Goal: Task Accomplishment & Management: Use online tool/utility

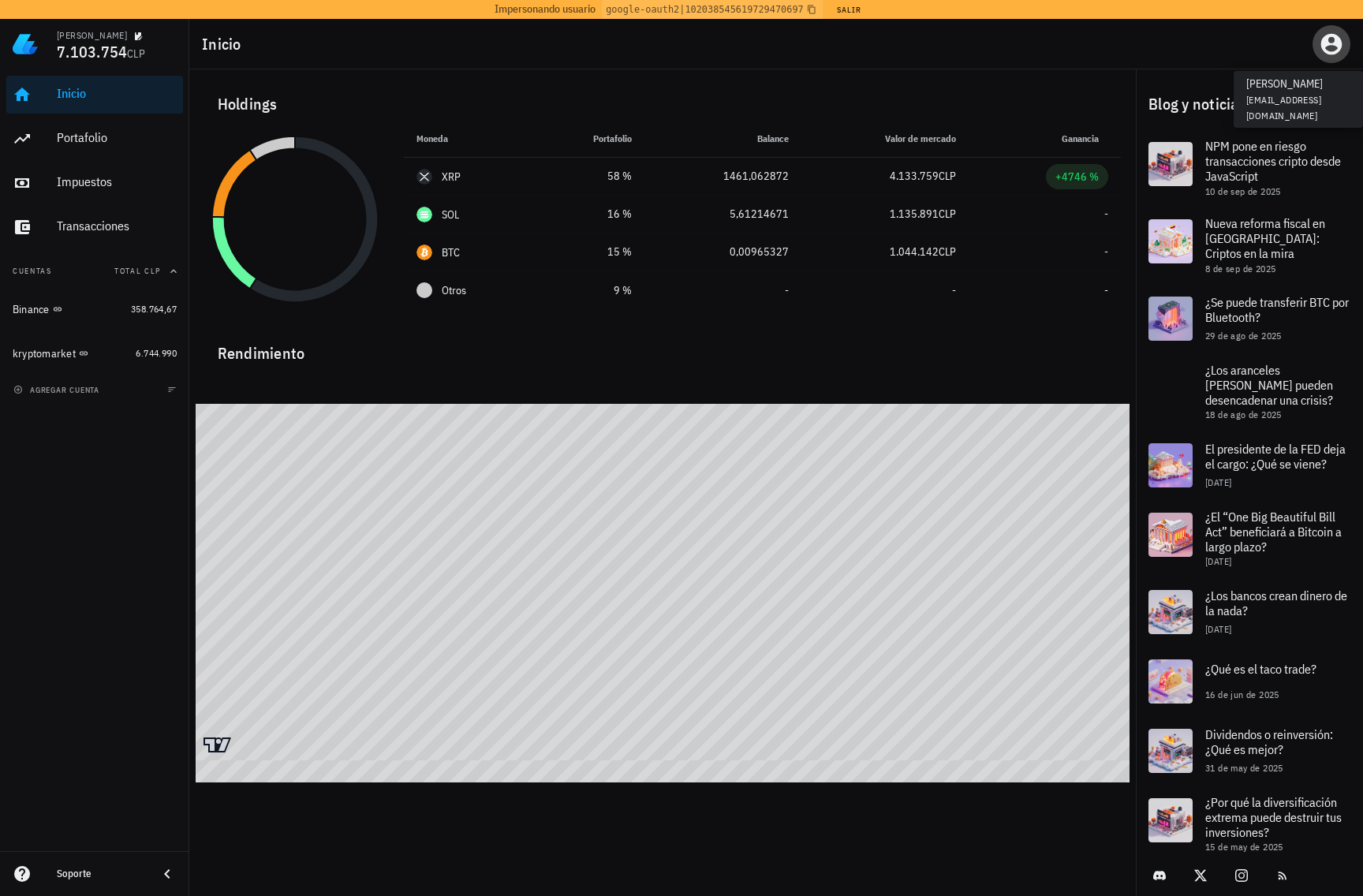
click at [1324, 52] on icon "button" at bounding box center [1332, 45] width 25 height 25
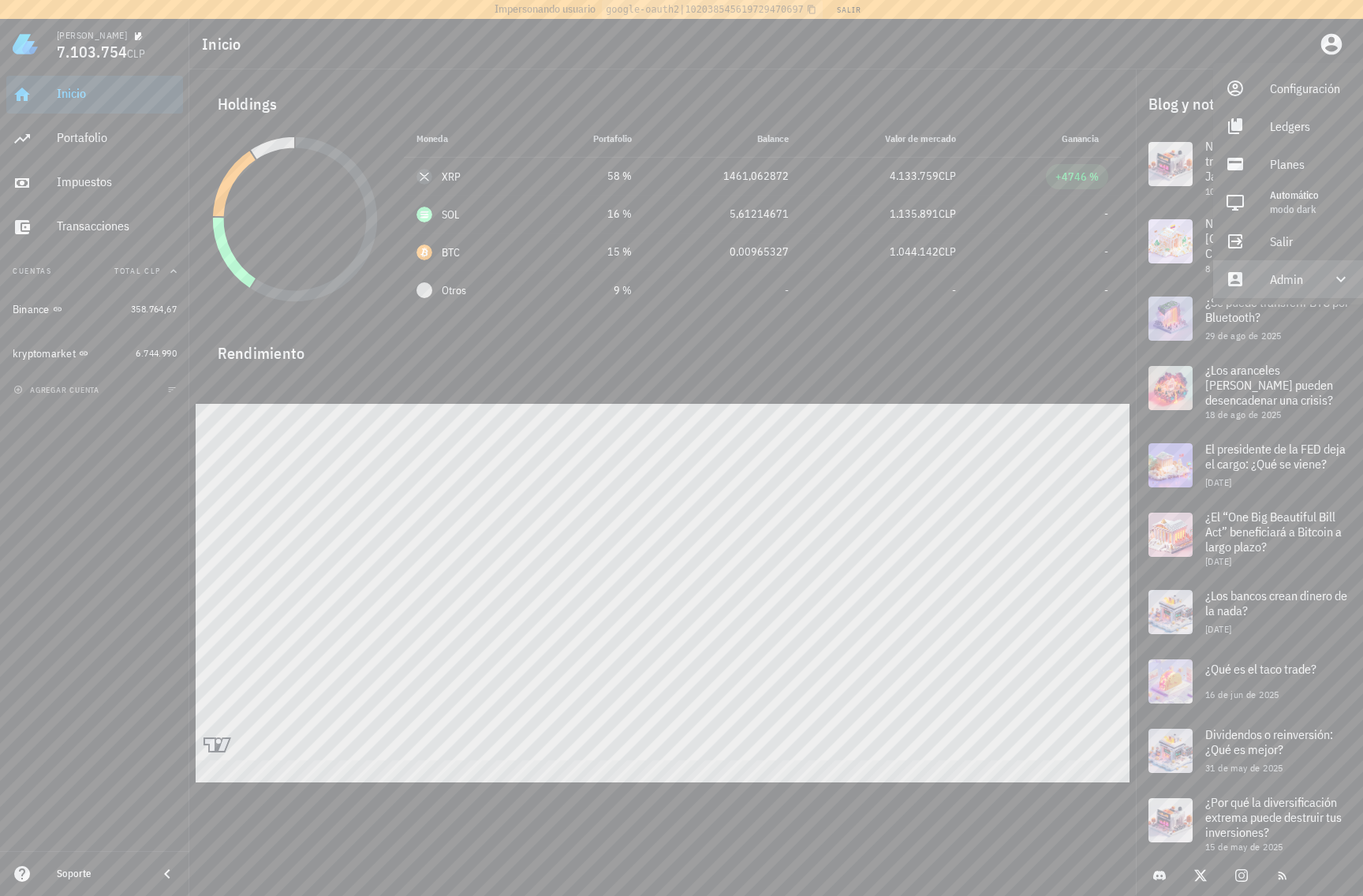
click at [1271, 292] on div "Admin" at bounding box center [1291, 279] width 43 height 32
click at [1291, 324] on div "Impersonar" at bounding box center [1310, 317] width 80 height 32
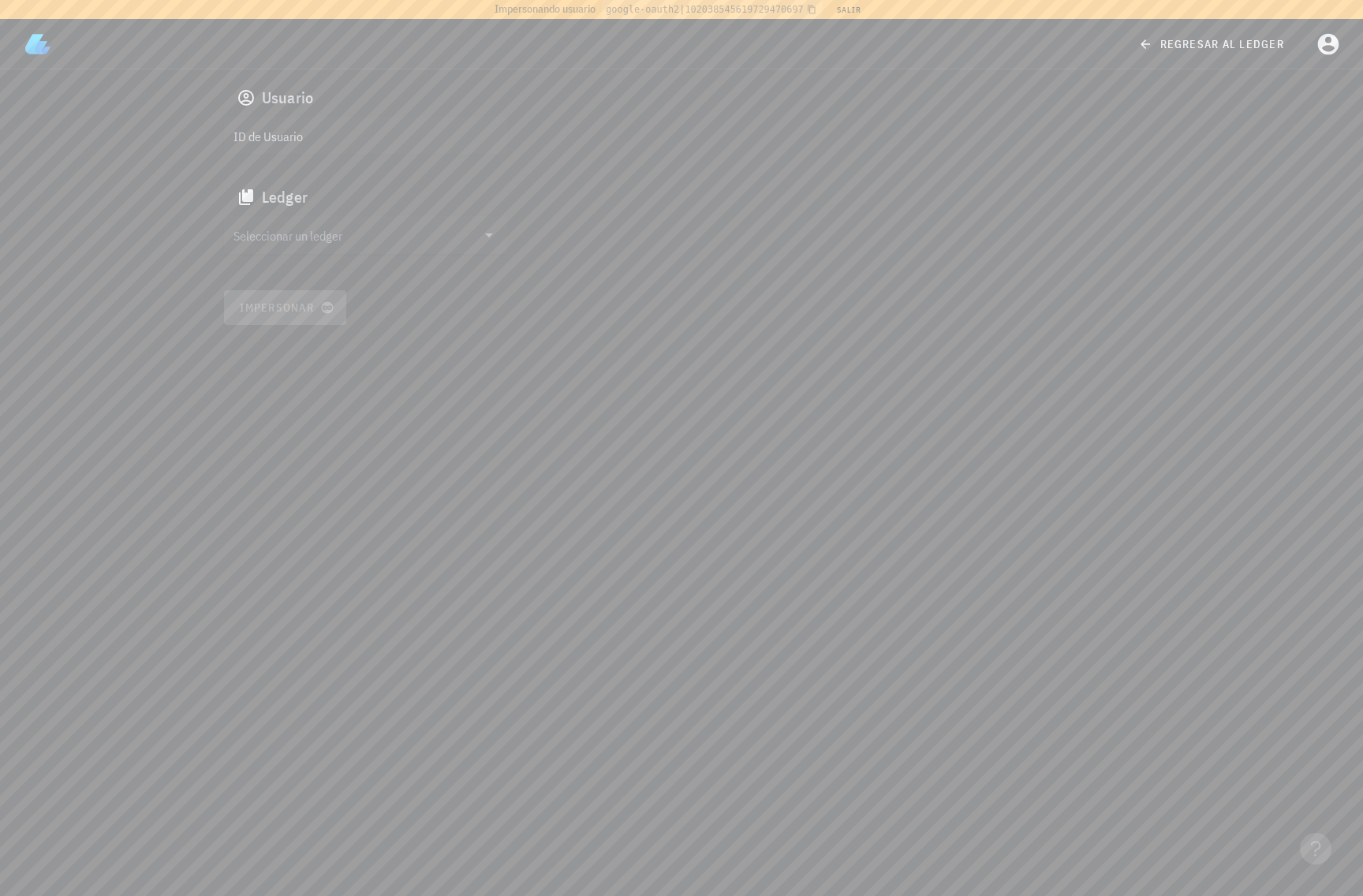
click at [344, 132] on input "ID de Usuario" at bounding box center [364, 136] width 262 height 25
paste input "auth0|6222bbd13919ff006896737d"
type input "auth0|6222bbd13919ff006896737d"
click at [341, 238] on input "Seleccionar un ledger" at bounding box center [355, 235] width 243 height 25
click at [317, 243] on div "celso oyarzun velazco" at bounding box center [378, 235] width 233 height 15
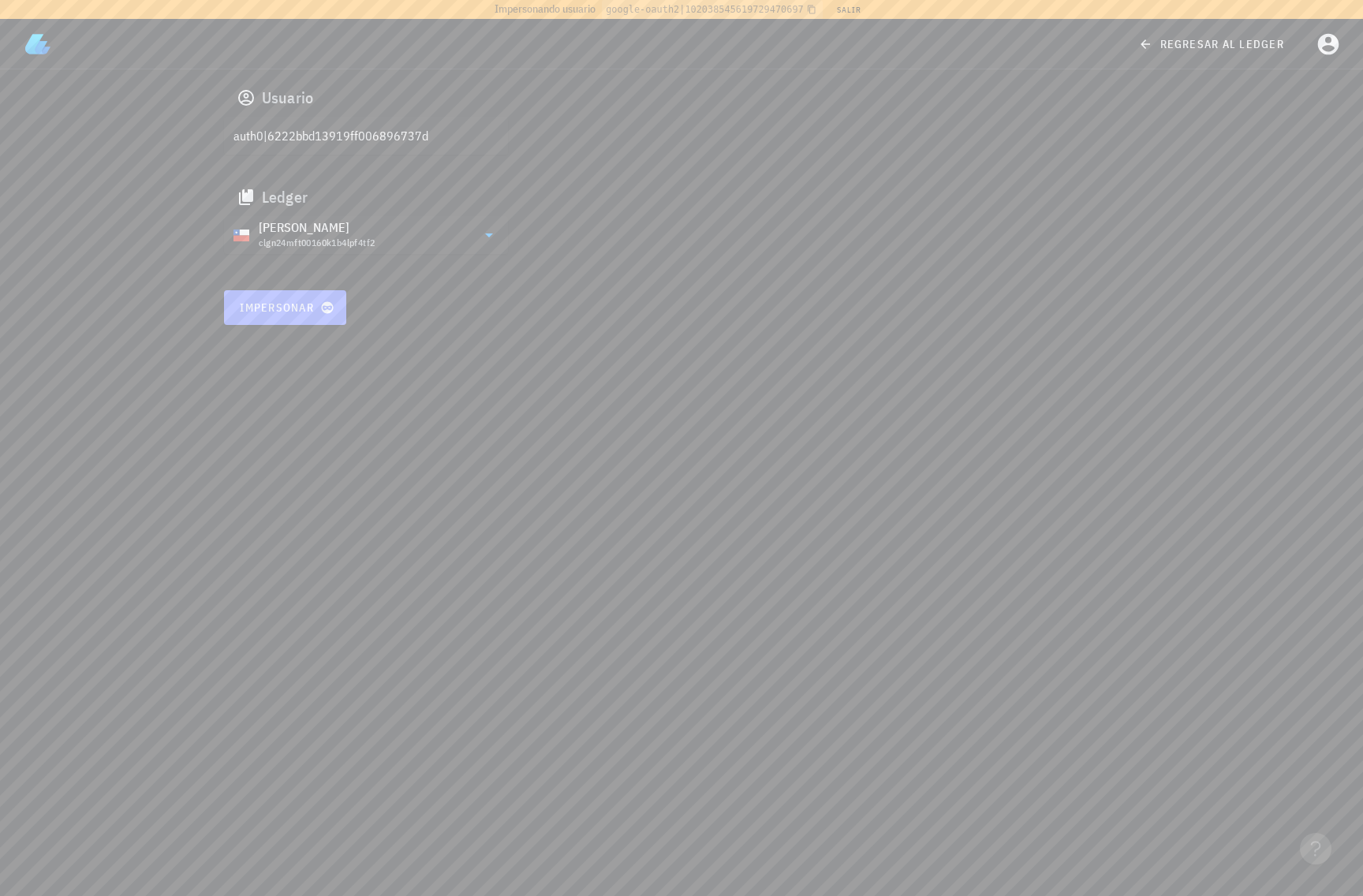
click at [304, 306] on span "Impersonar" at bounding box center [285, 307] width 92 height 15
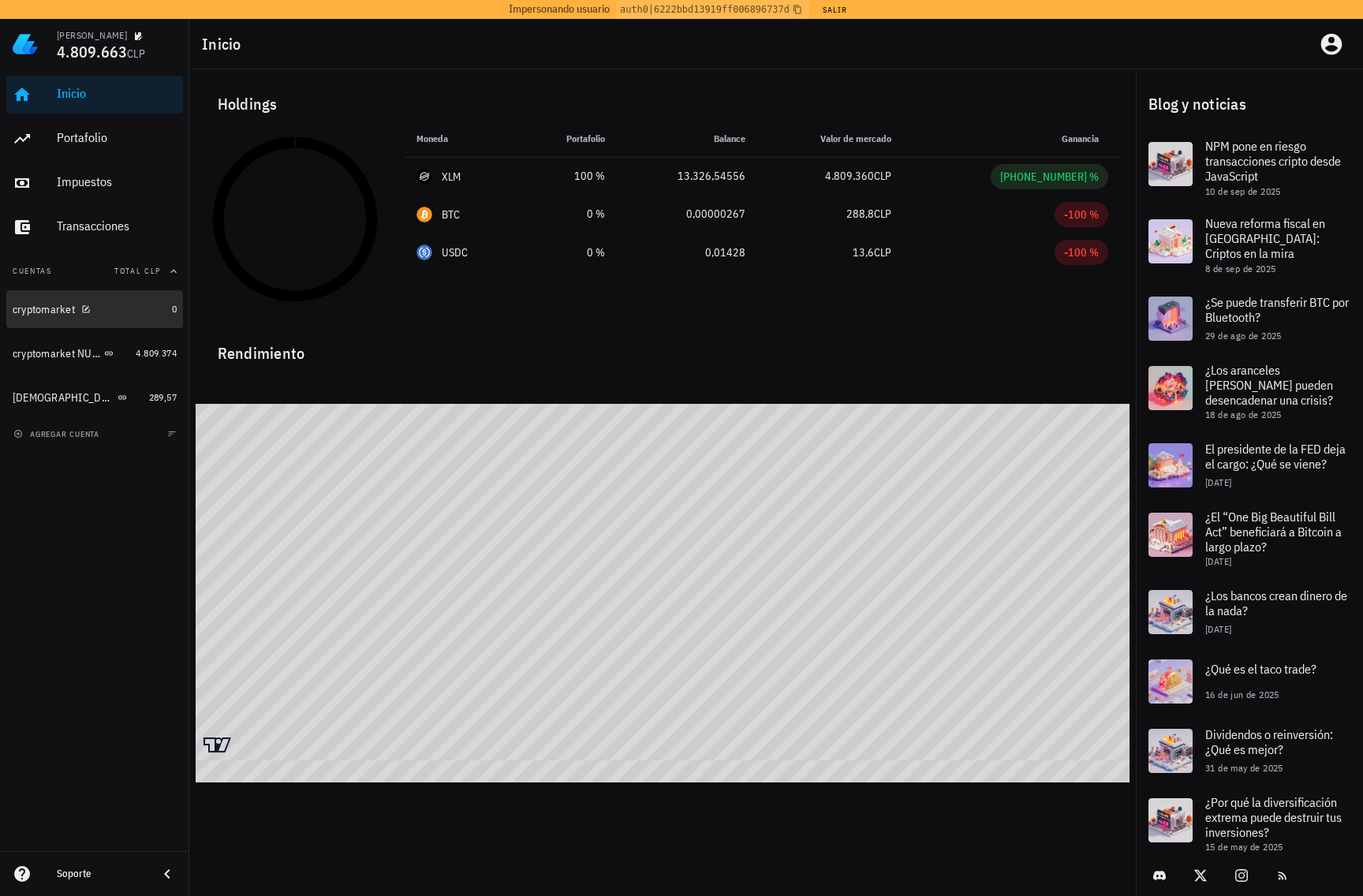
click at [35, 321] on div "cryptomarket" at bounding box center [89, 309] width 153 height 34
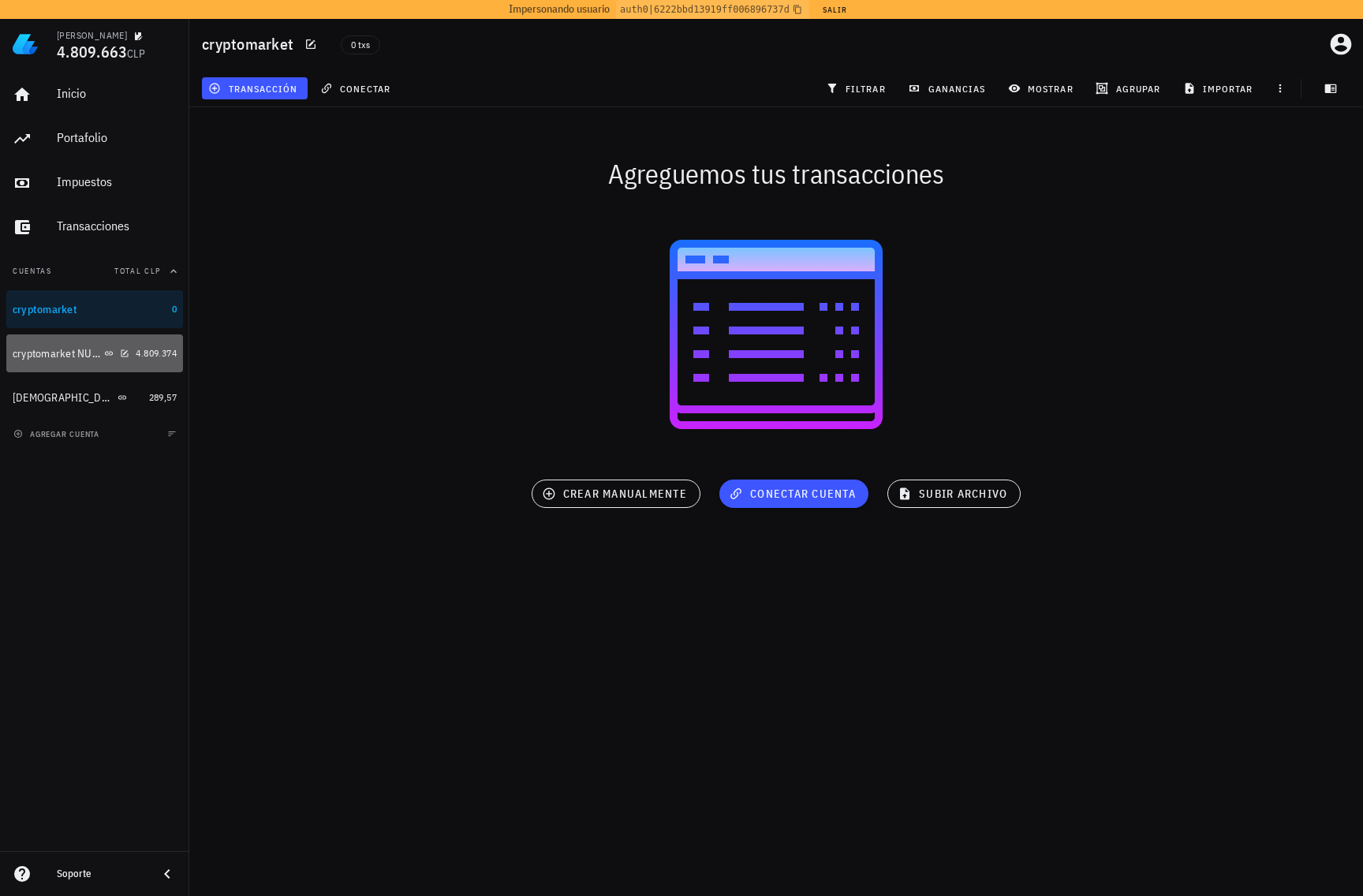
click at [52, 347] on div "cryptomarket NUEVA" at bounding box center [71, 354] width 117 height 15
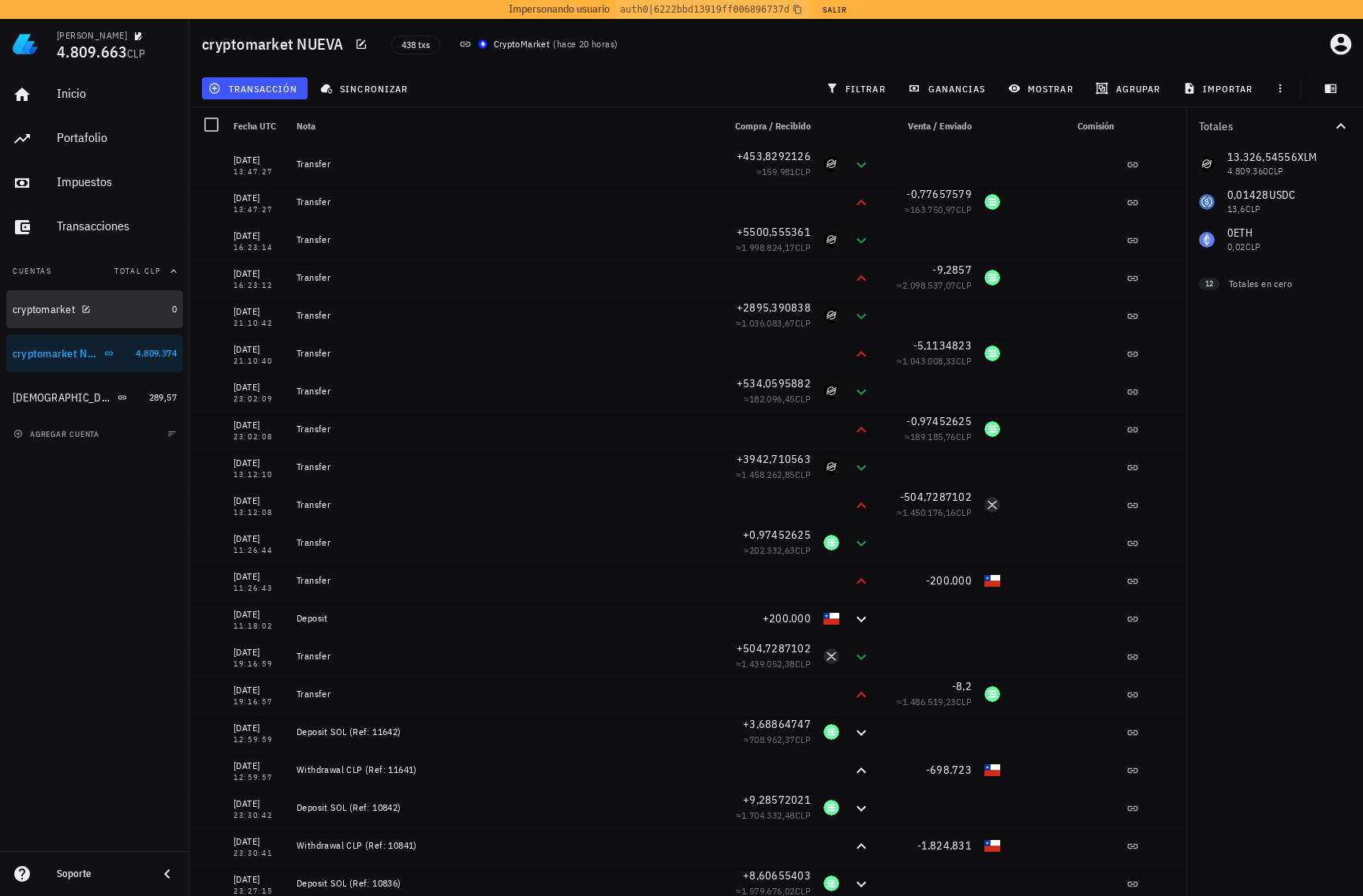
click at [59, 318] on div "cryptomarket" at bounding box center [89, 309] width 153 height 34
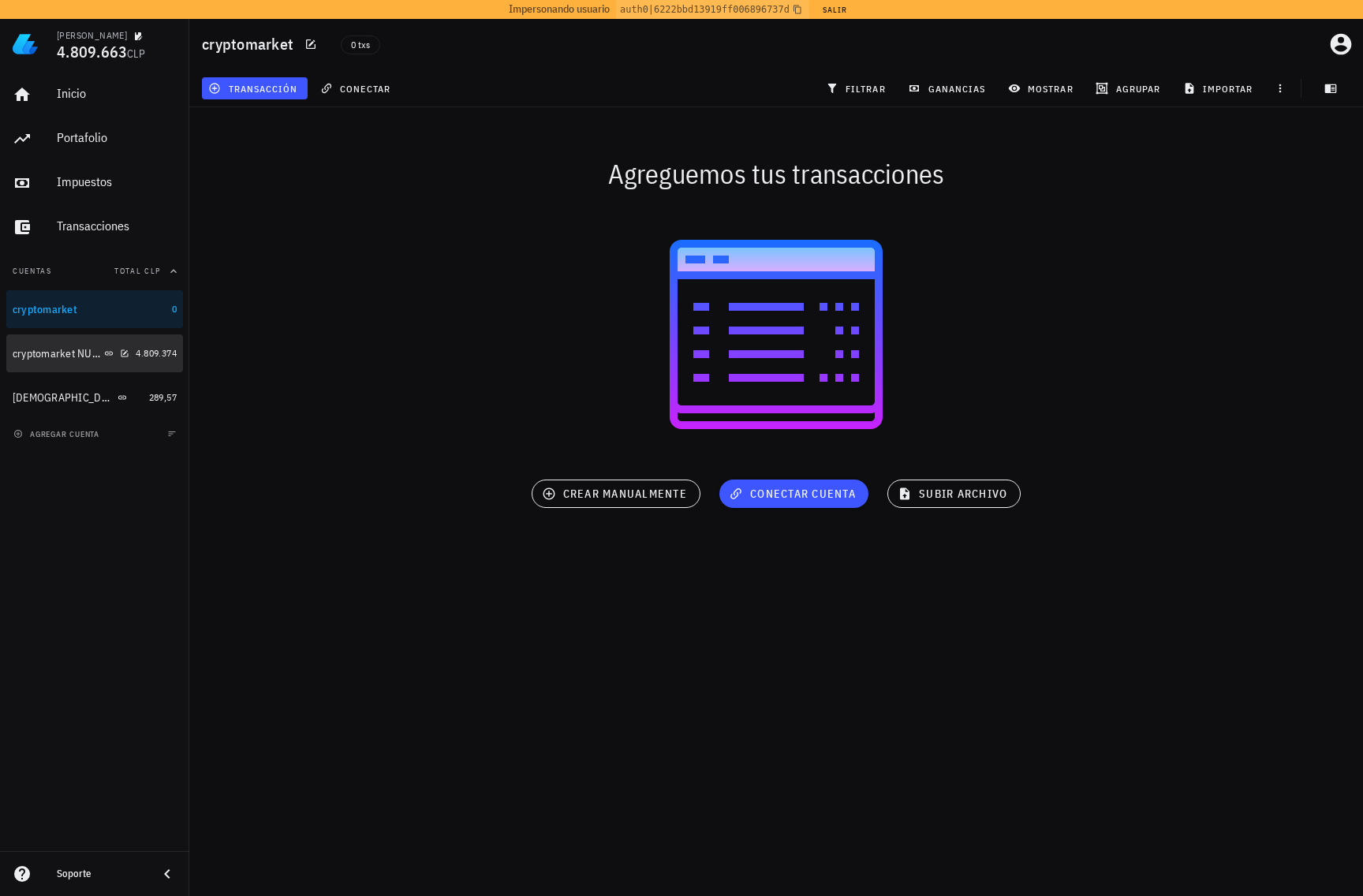
click at [62, 348] on div "cryptomarket NUEVA" at bounding box center [56, 354] width 88 height 14
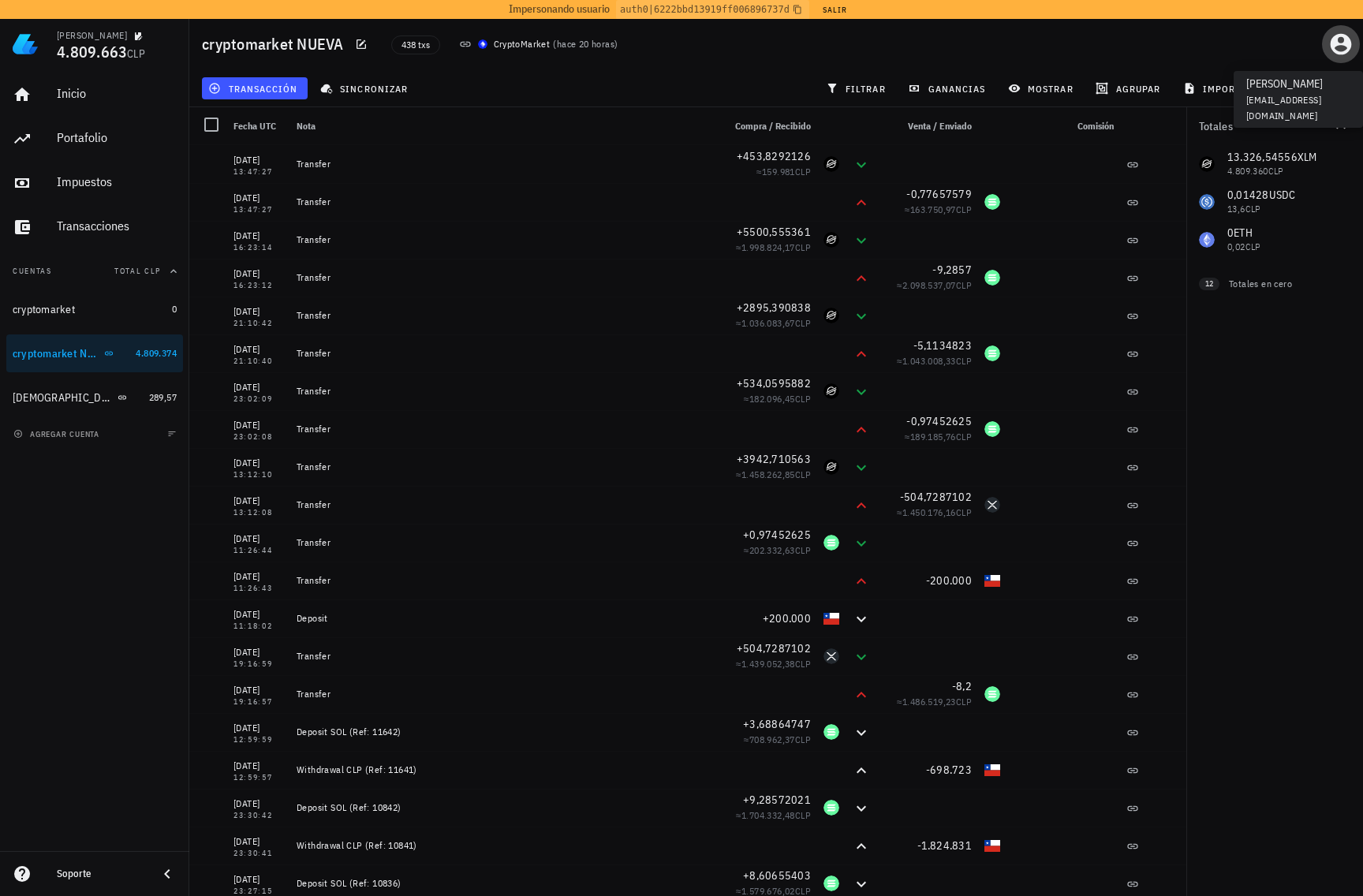
click at [1336, 41] on icon "button" at bounding box center [1342, 45] width 21 height 21
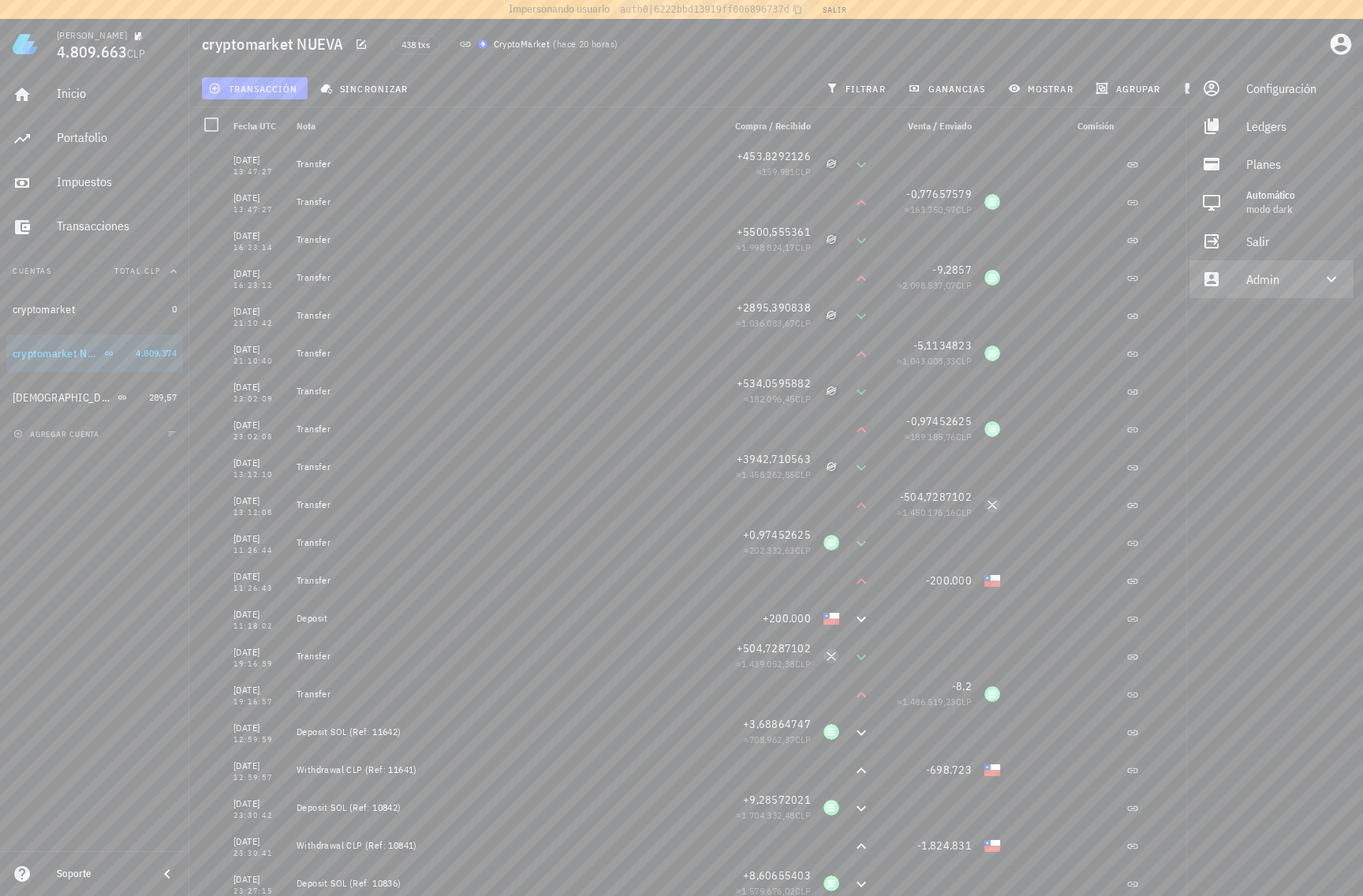
click at [1281, 271] on div "Admin" at bounding box center [1275, 279] width 57 height 32
click at [1282, 319] on div "Impersonar" at bounding box center [1294, 317] width 95 height 32
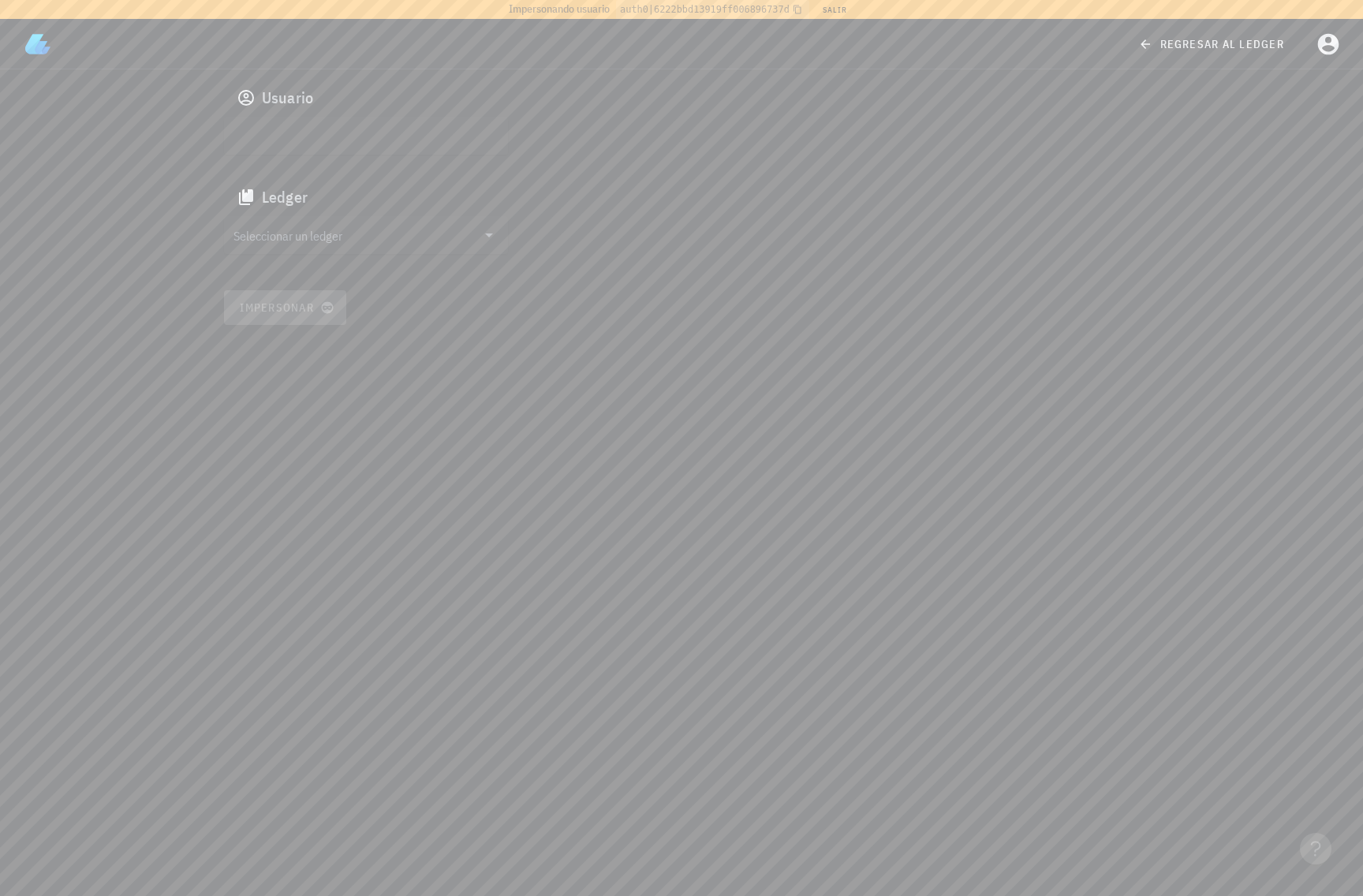
click at [474, 139] on input "text" at bounding box center [364, 136] width 262 height 25
paste input "auth0|6511f436551e5b00fc852502"
type input "auth0|6511f436551e5b00fc852502"
click at [325, 228] on input "Seleccionar un ledger" at bounding box center [355, 235] width 243 height 25
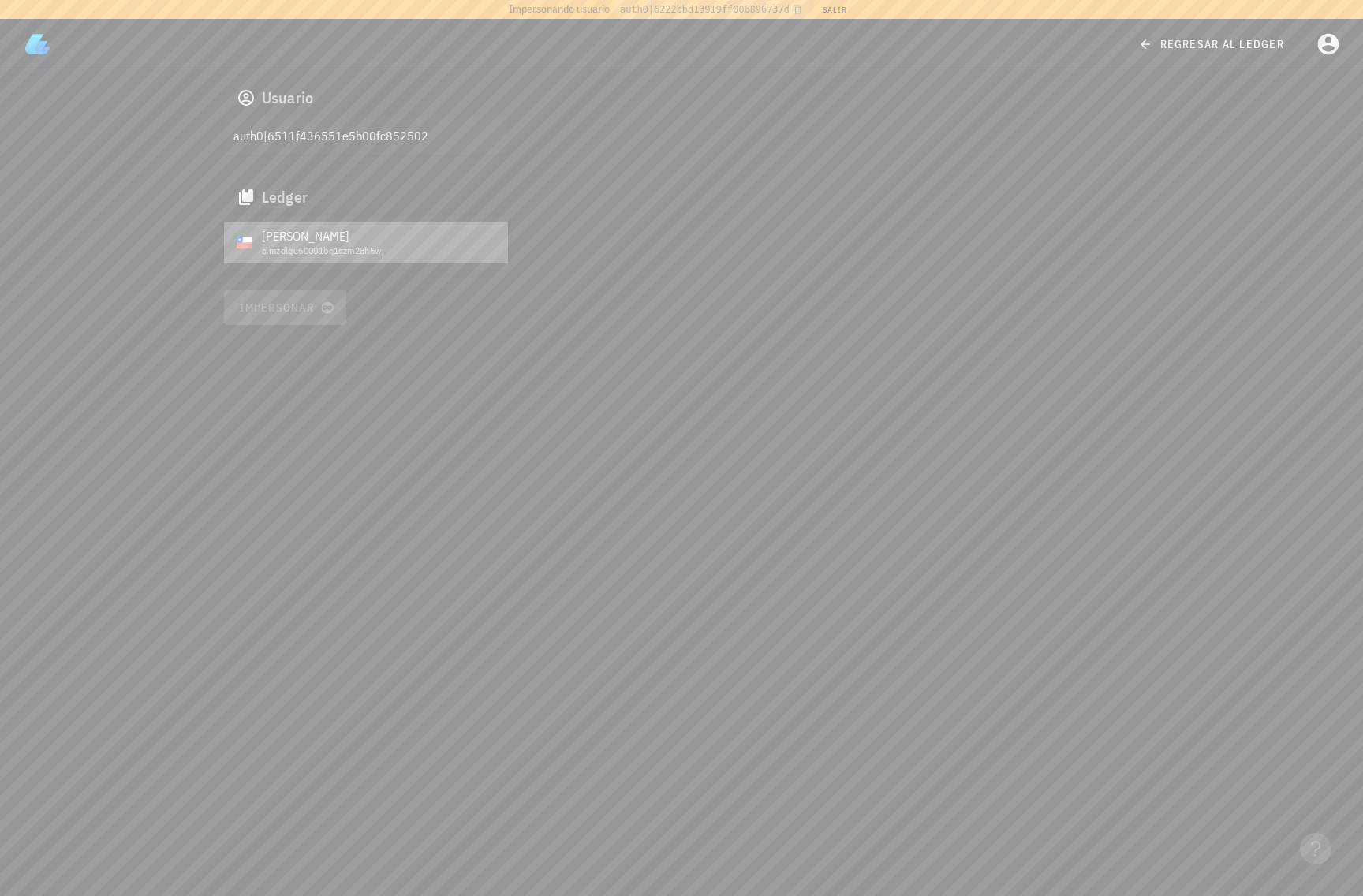
click at [240, 248] on div "CLP-icon" at bounding box center [244, 243] width 15 height 15
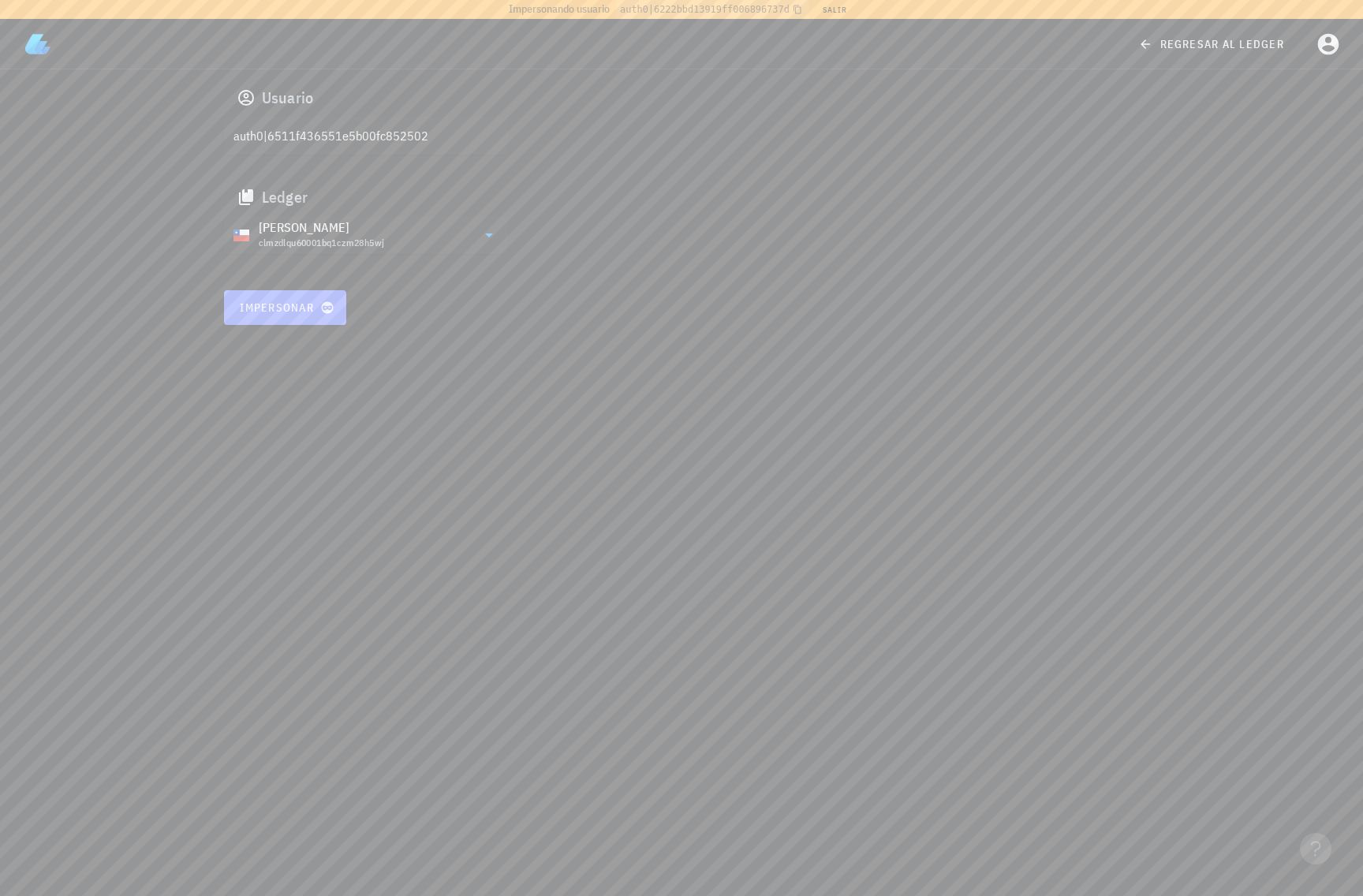
click at [297, 310] on span "Impersonar" at bounding box center [285, 307] width 92 height 15
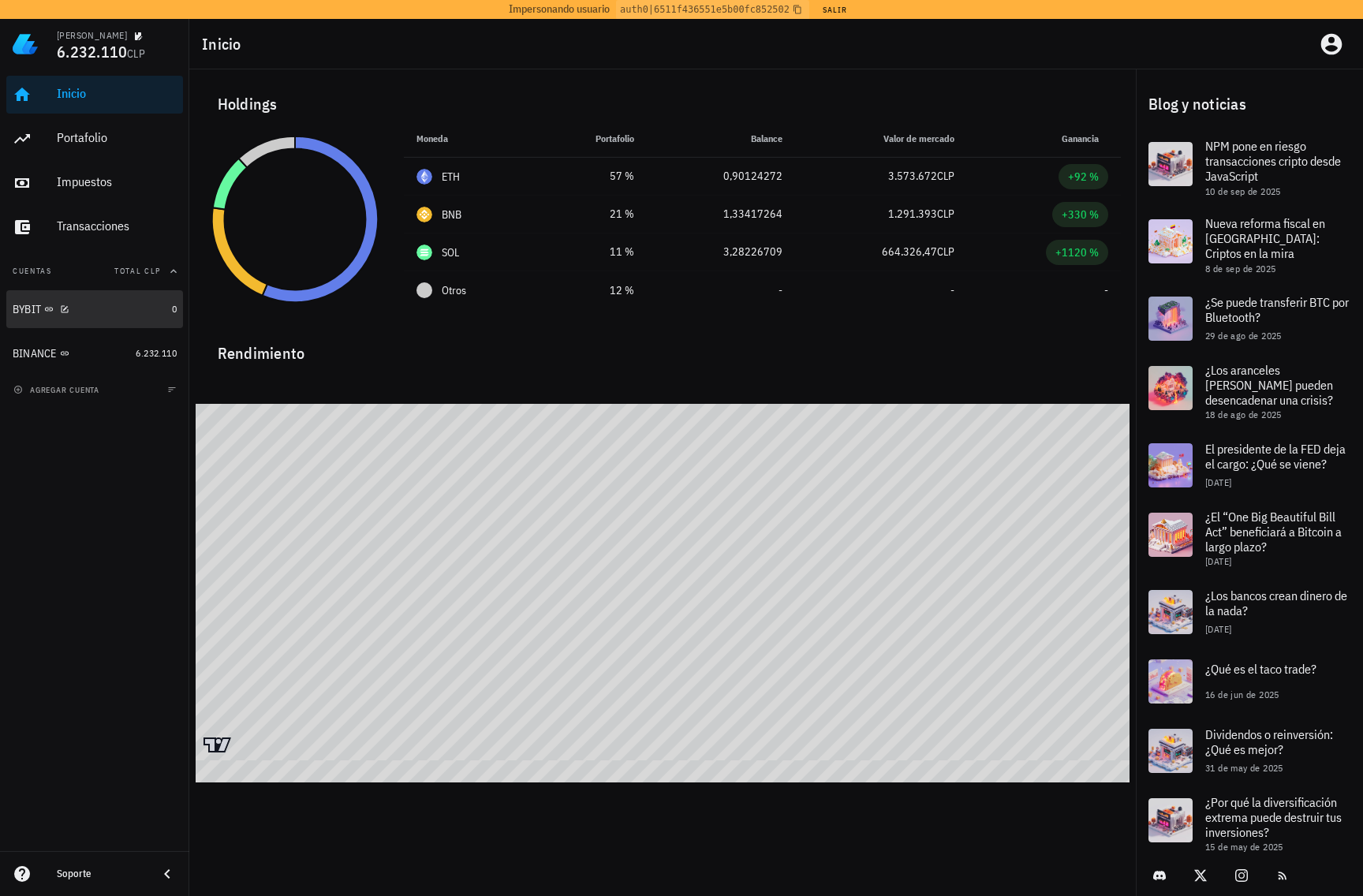
click at [86, 311] on div "BYBIT" at bounding box center [89, 309] width 153 height 15
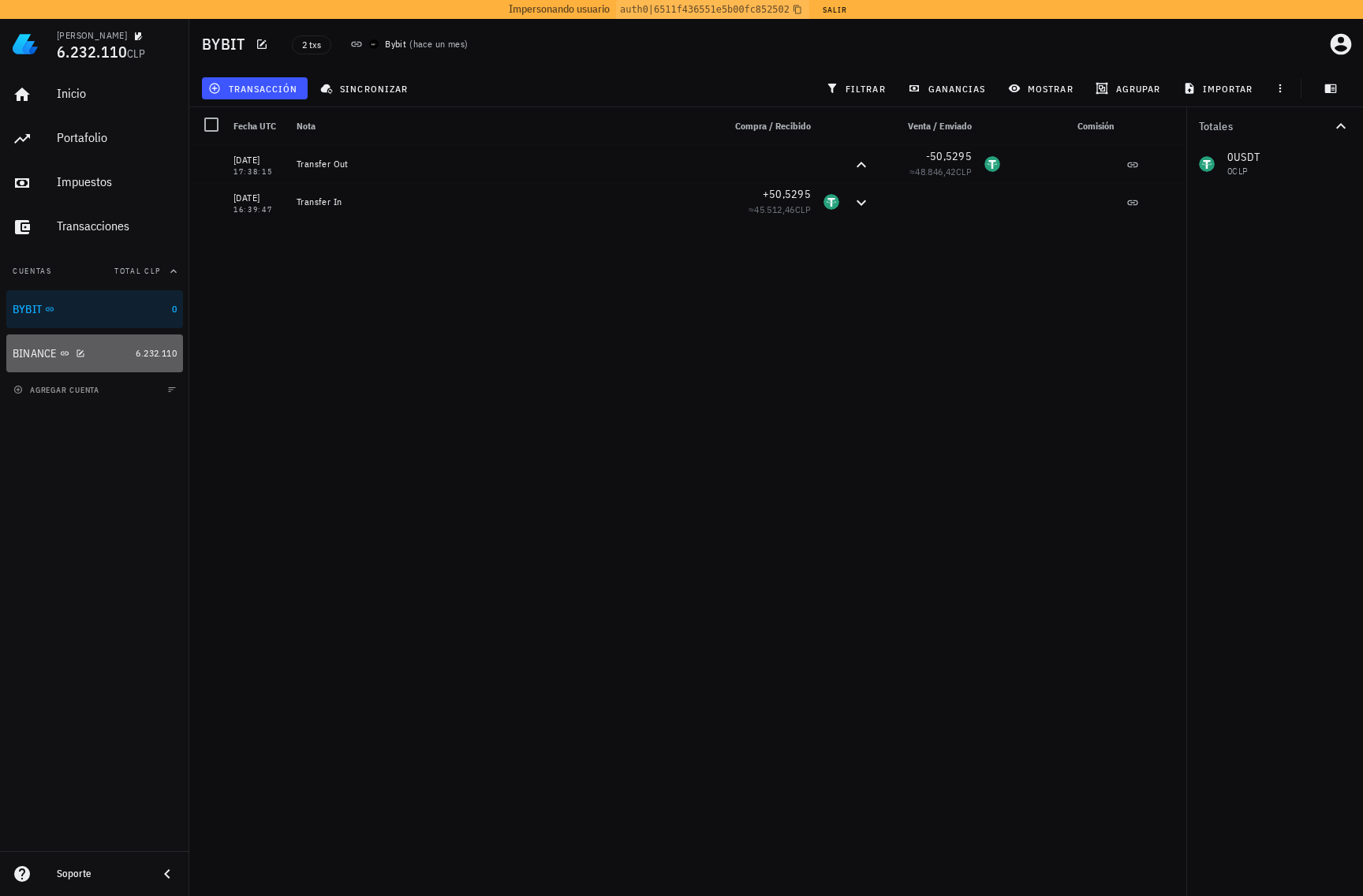
click at [104, 351] on div "BINANCE" at bounding box center [71, 354] width 117 height 15
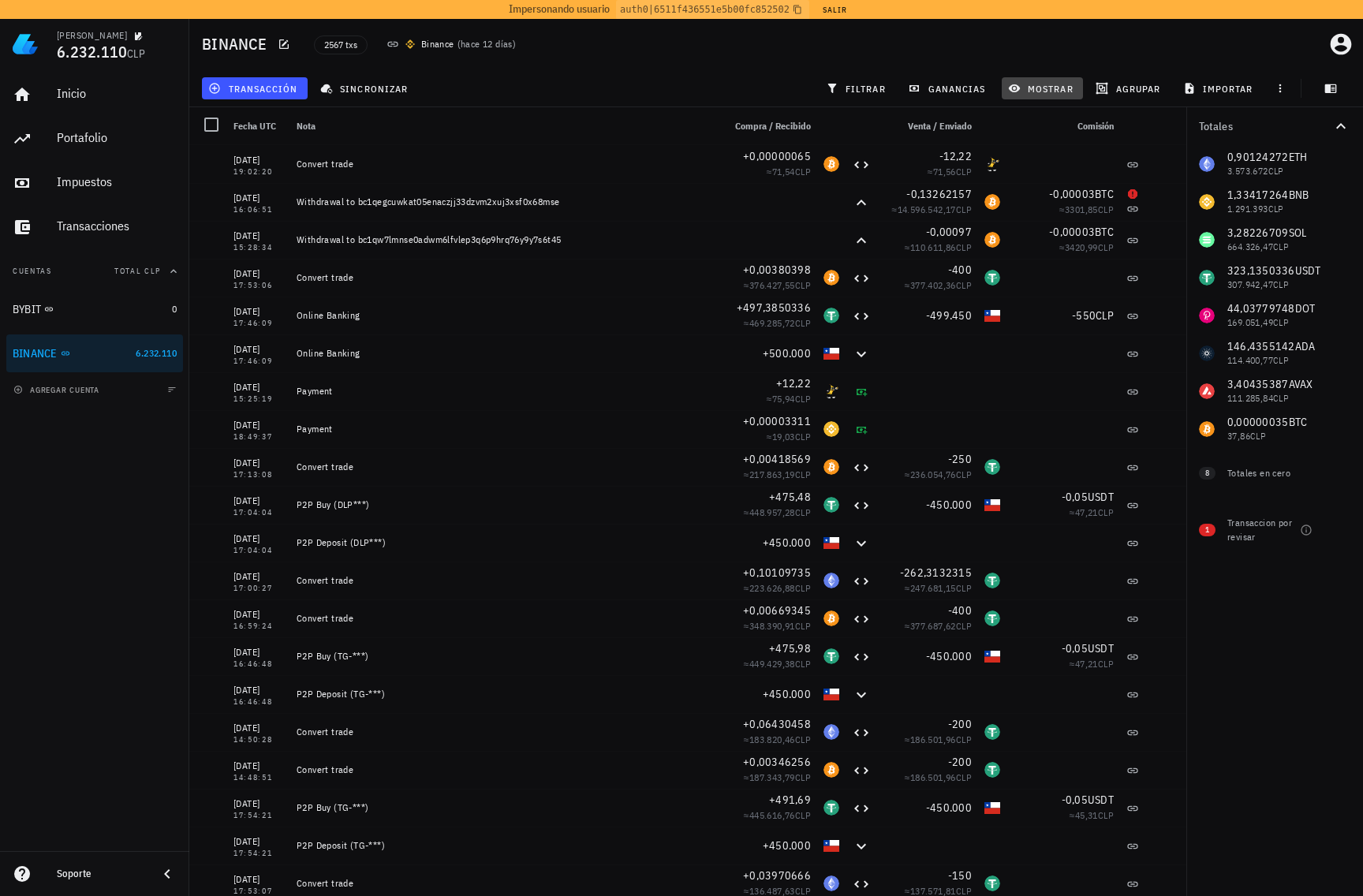
click at [1044, 92] on span "mostrar" at bounding box center [1042, 88] width 62 height 13
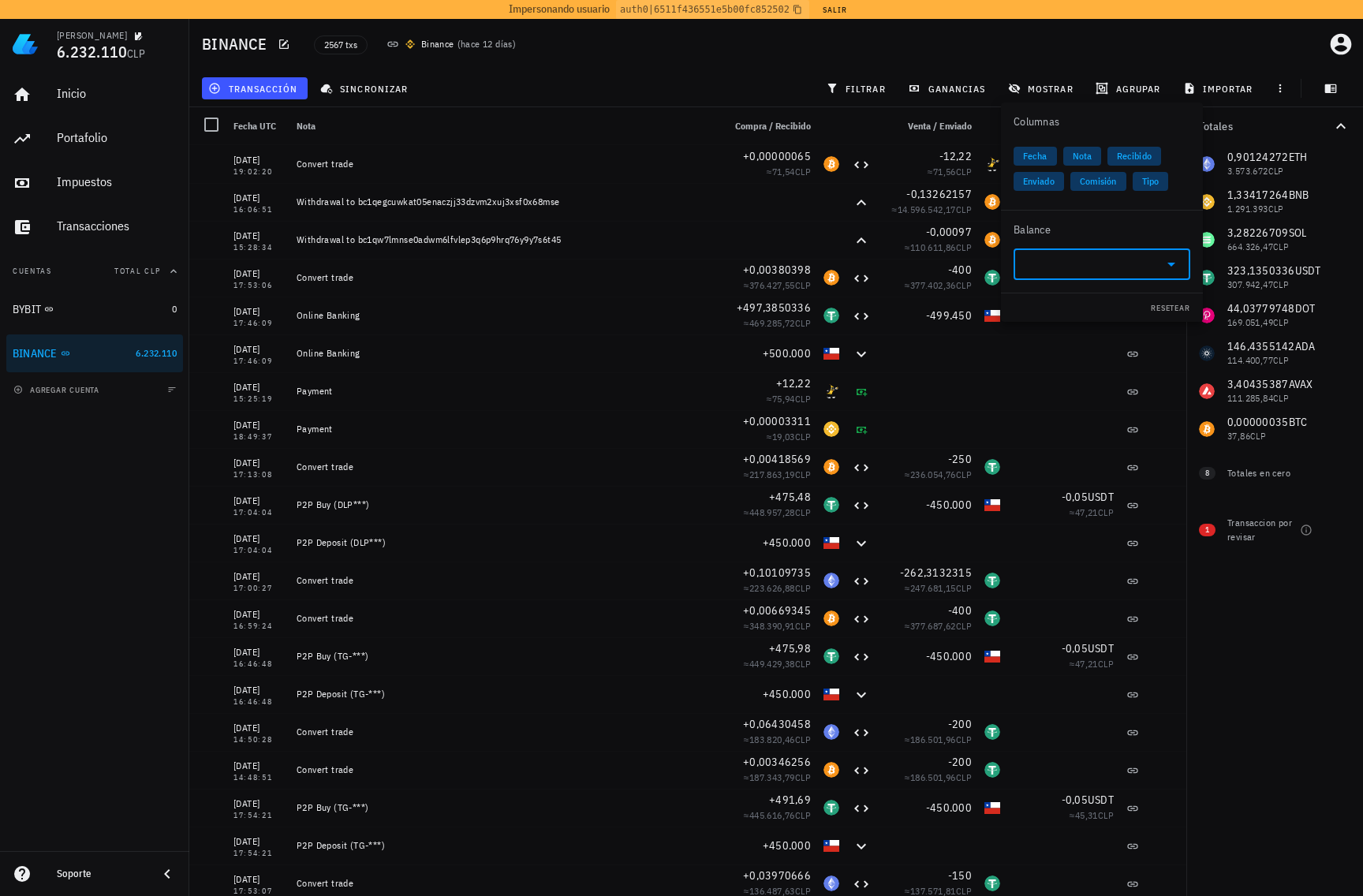
click at [1138, 252] on input "text" at bounding box center [1089, 264] width 133 height 25
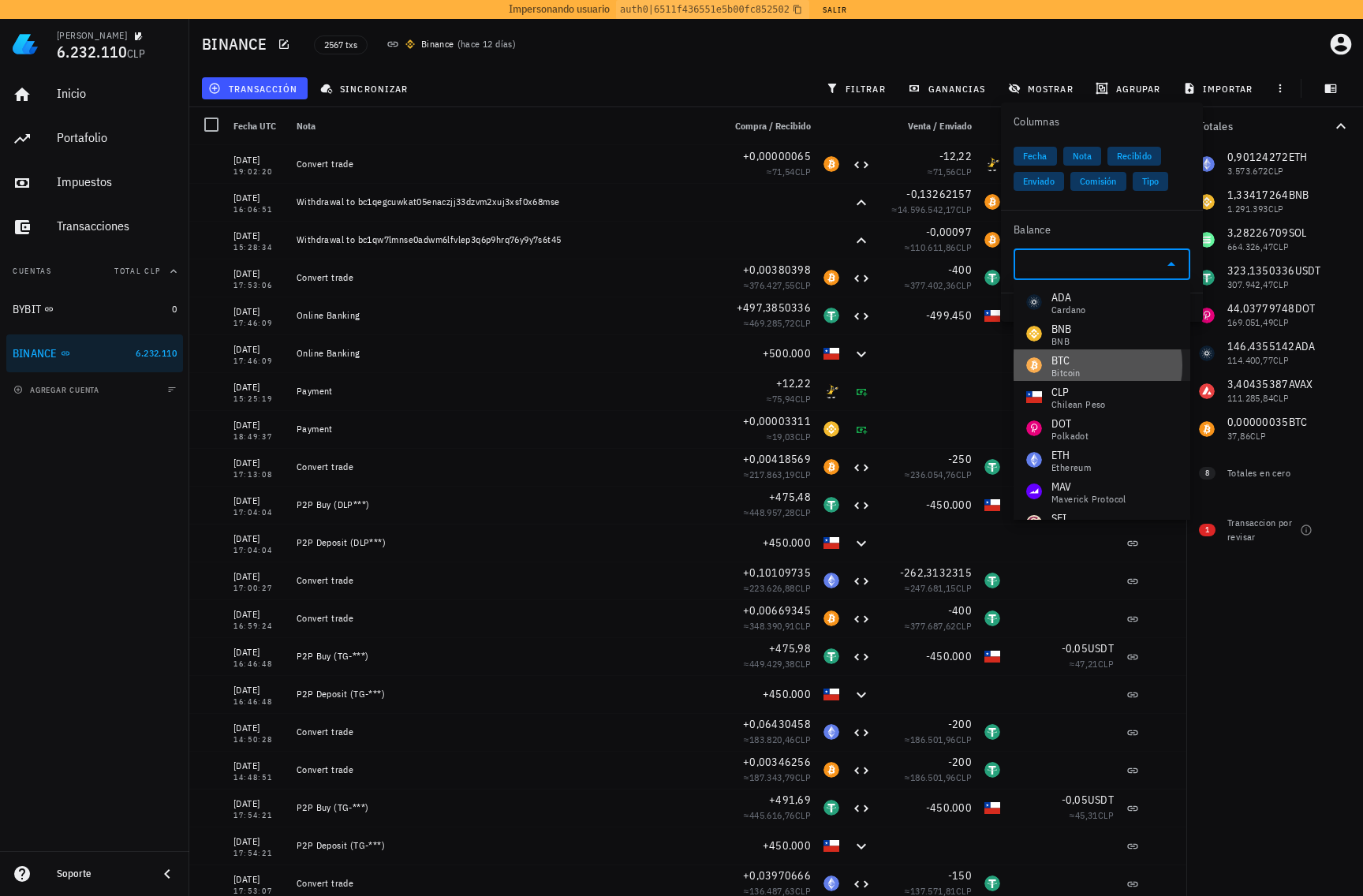
click at [1095, 363] on div "BTC Bitcoin" at bounding box center [1102, 365] width 176 height 32
type input "BTC"
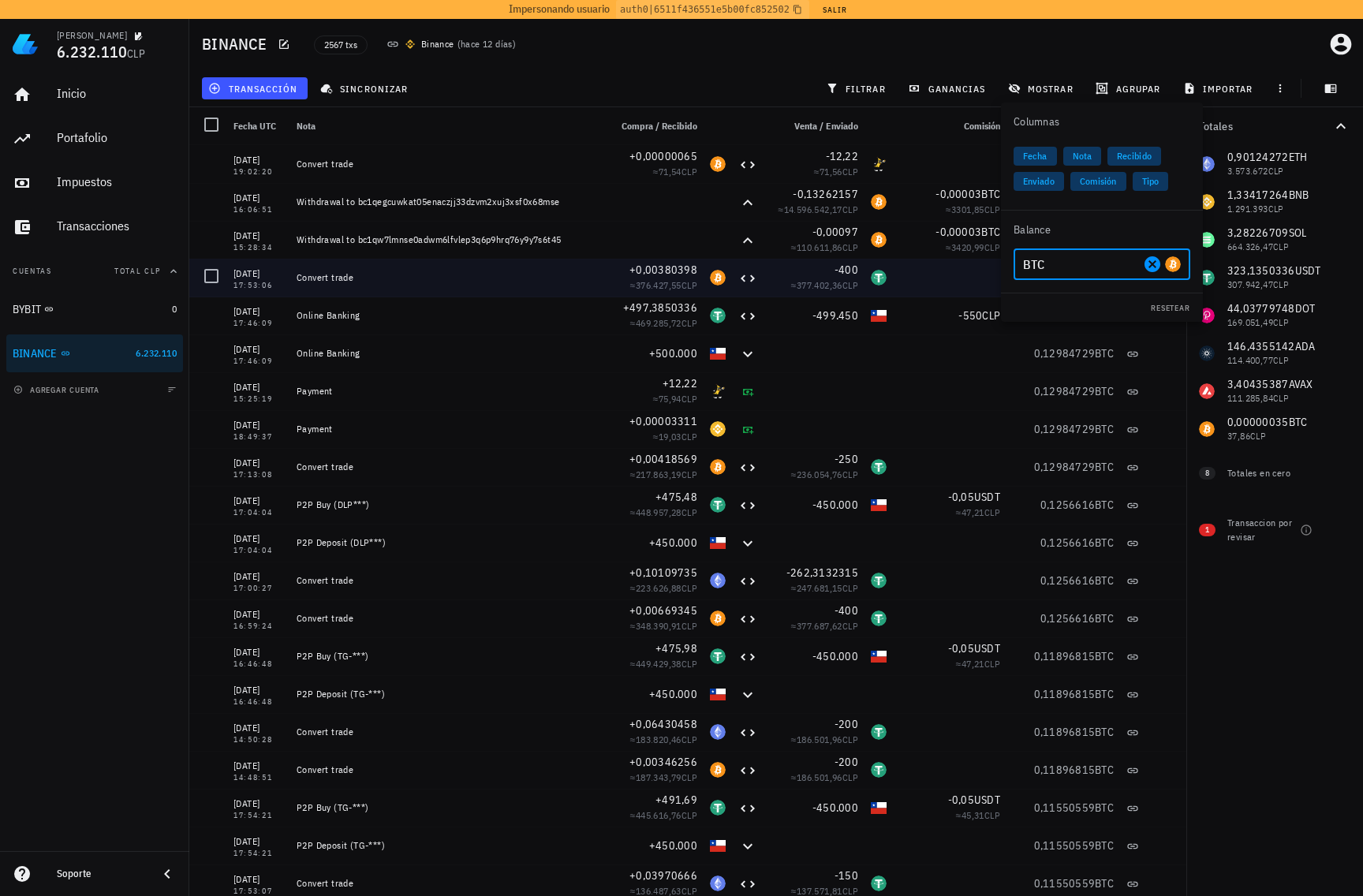
click at [878, 259] on div at bounding box center [879, 277] width 28 height 38
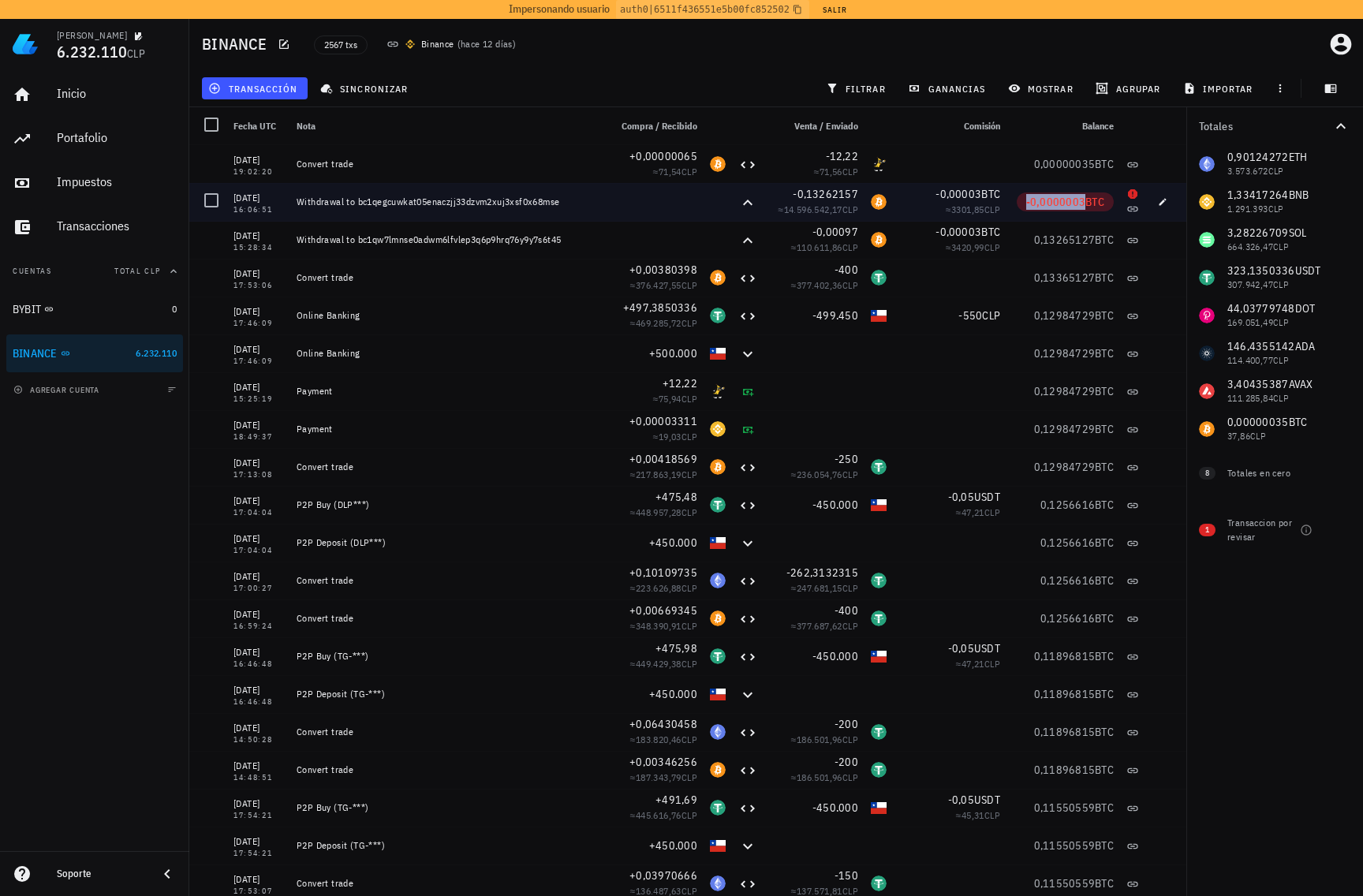
click at [1049, 201] on span "-0,0000003" at bounding box center [1057, 201] width 60 height 15
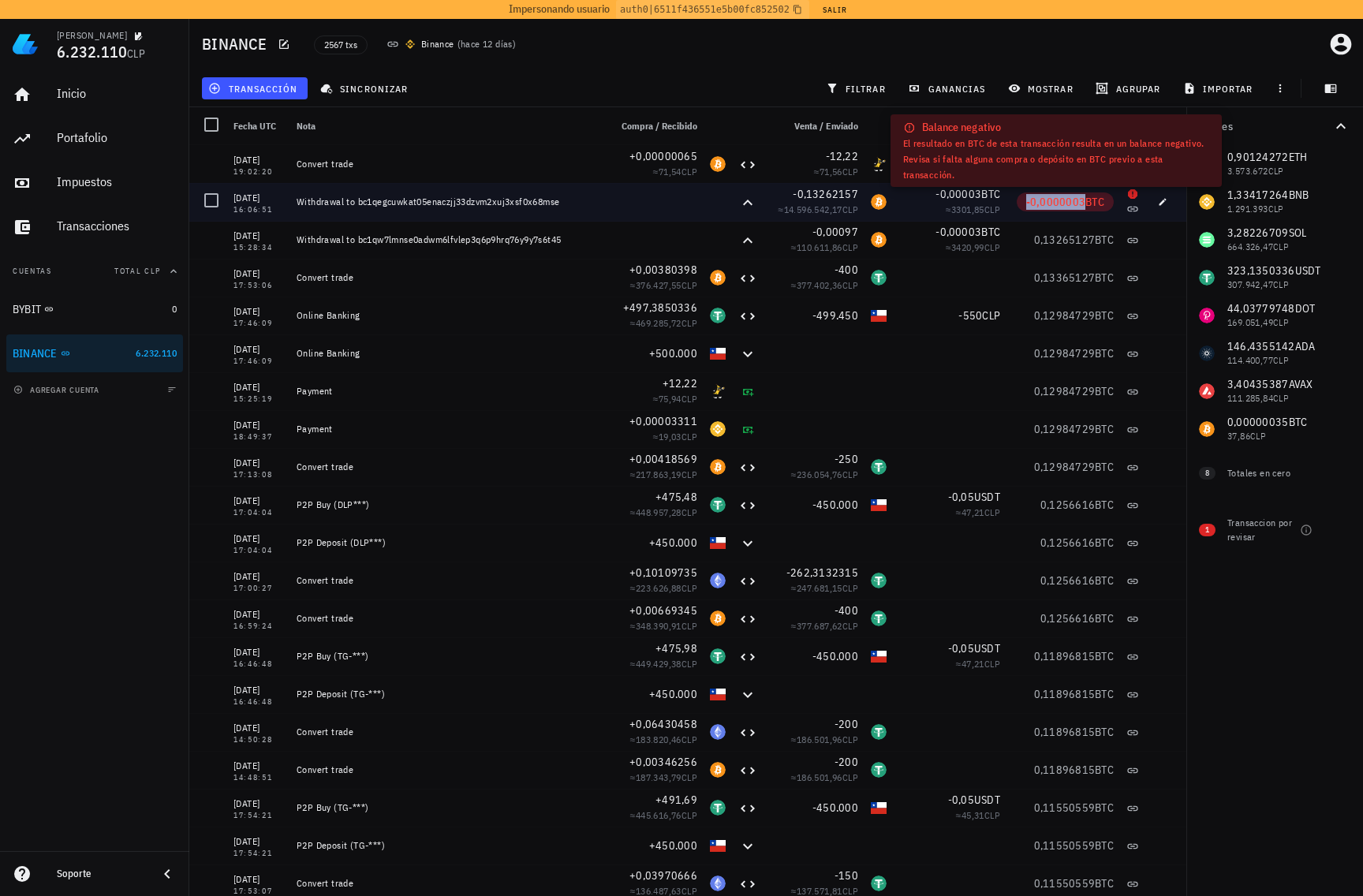
click at [1049, 201] on span "-0,0000003" at bounding box center [1057, 201] width 60 height 15
copy span "-0,0000003"
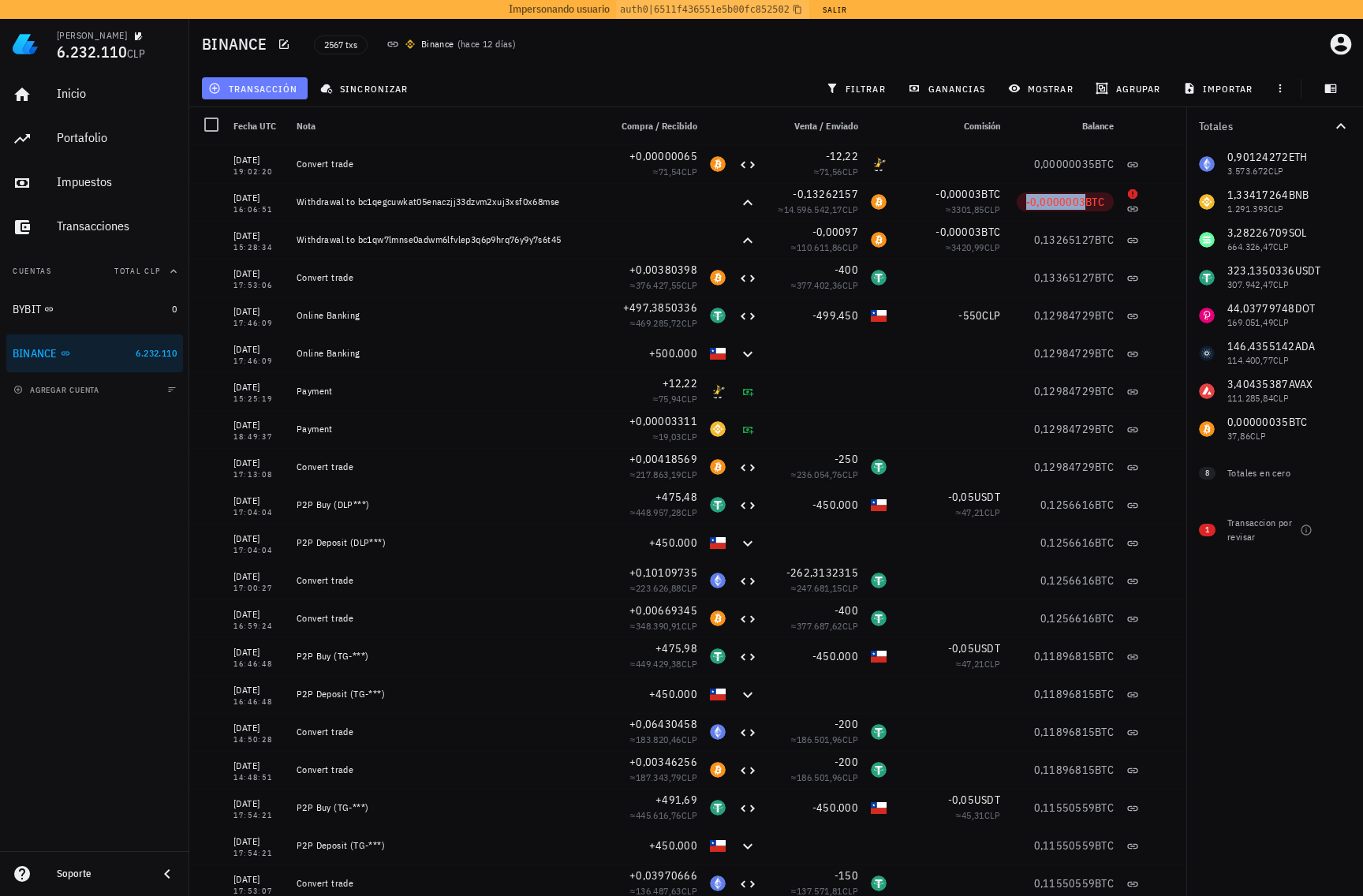
click at [278, 91] on span "transacción" at bounding box center [254, 88] width 86 height 13
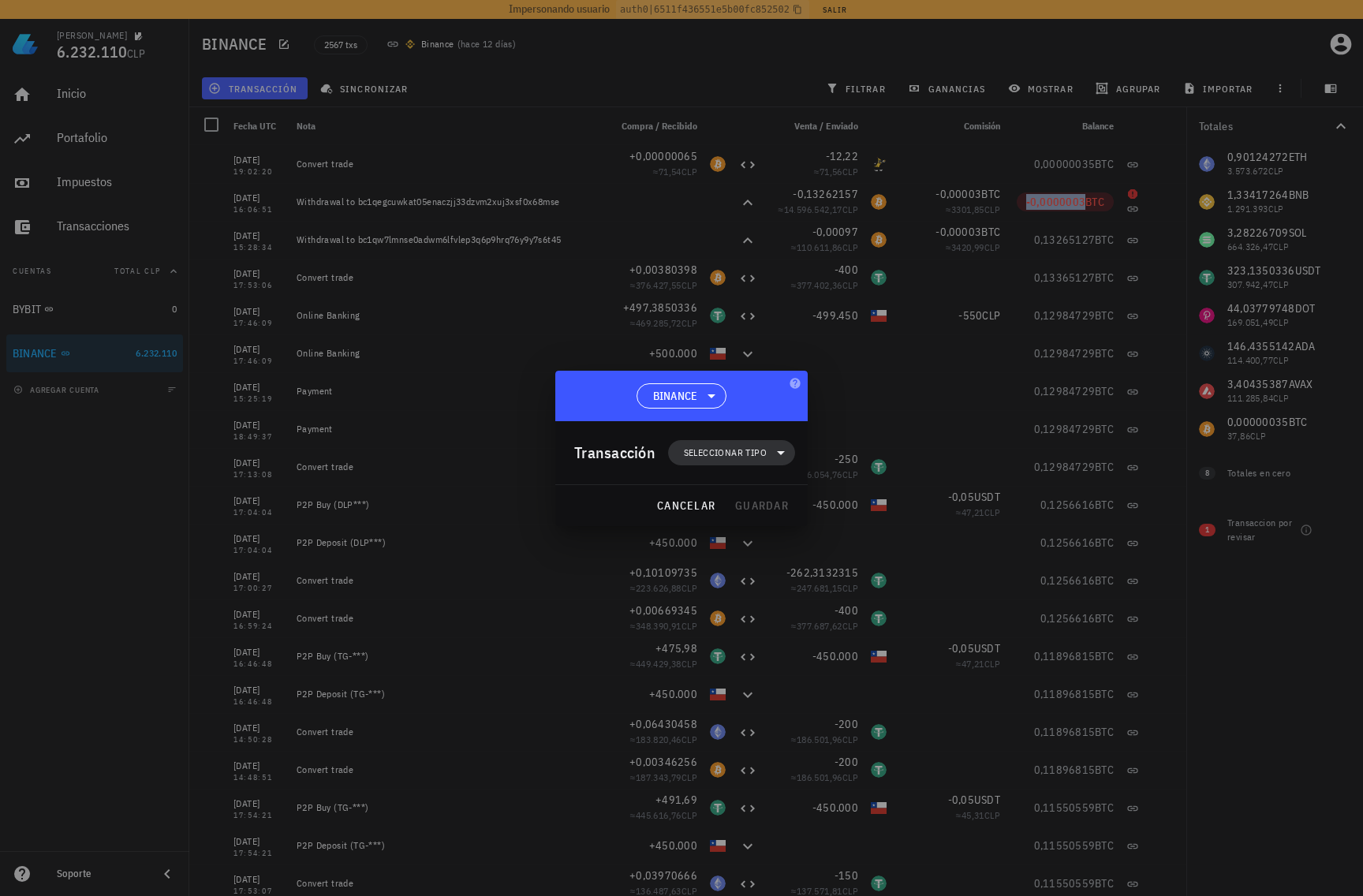
click at [700, 461] on span "Seleccionar tipo" at bounding box center [732, 452] width 108 height 25
click at [733, 519] on div "Ingreso" at bounding box center [740, 522] width 62 height 13
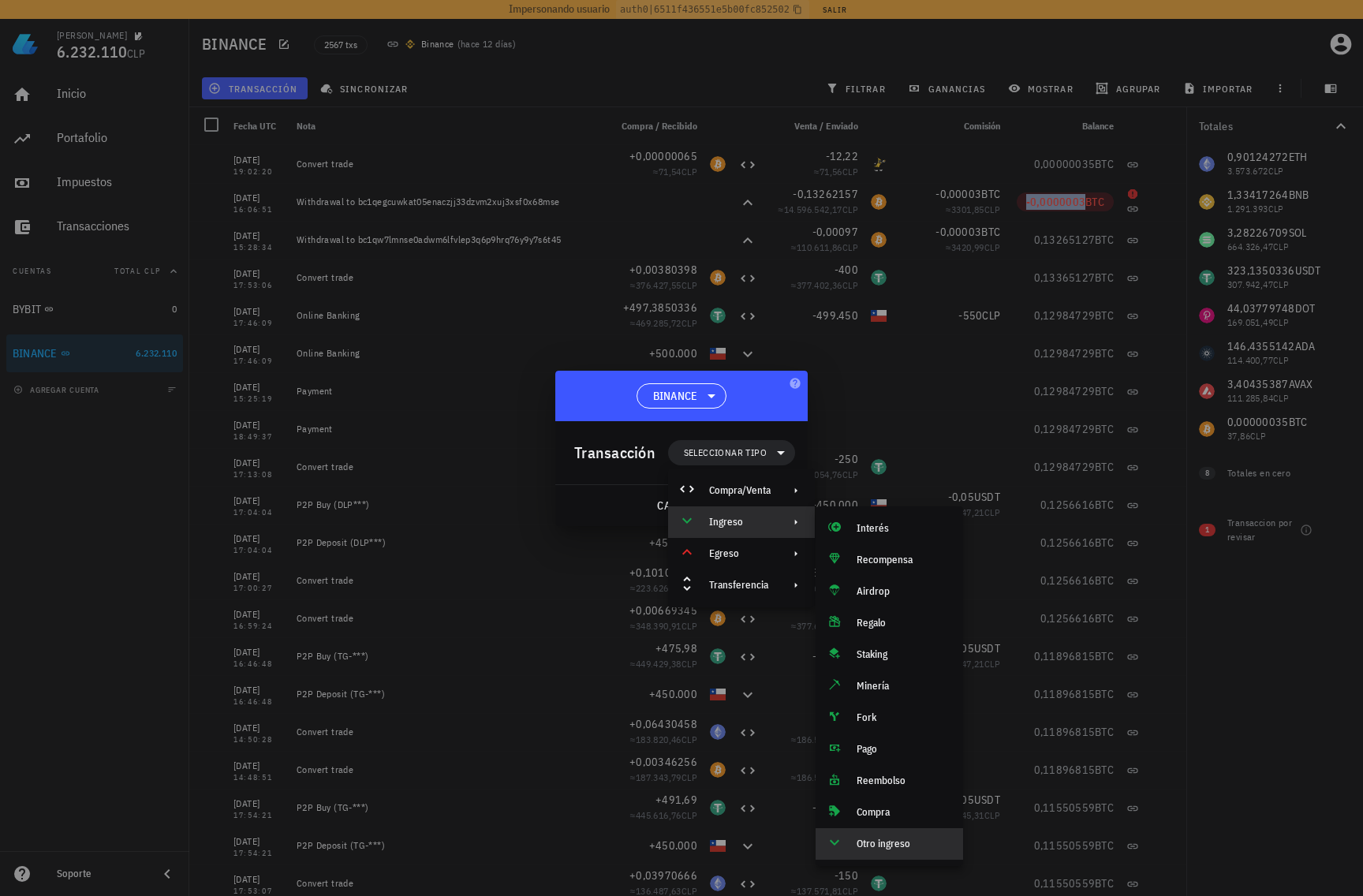
click at [895, 838] on div "Otro ingreso" at bounding box center [903, 844] width 94 height 13
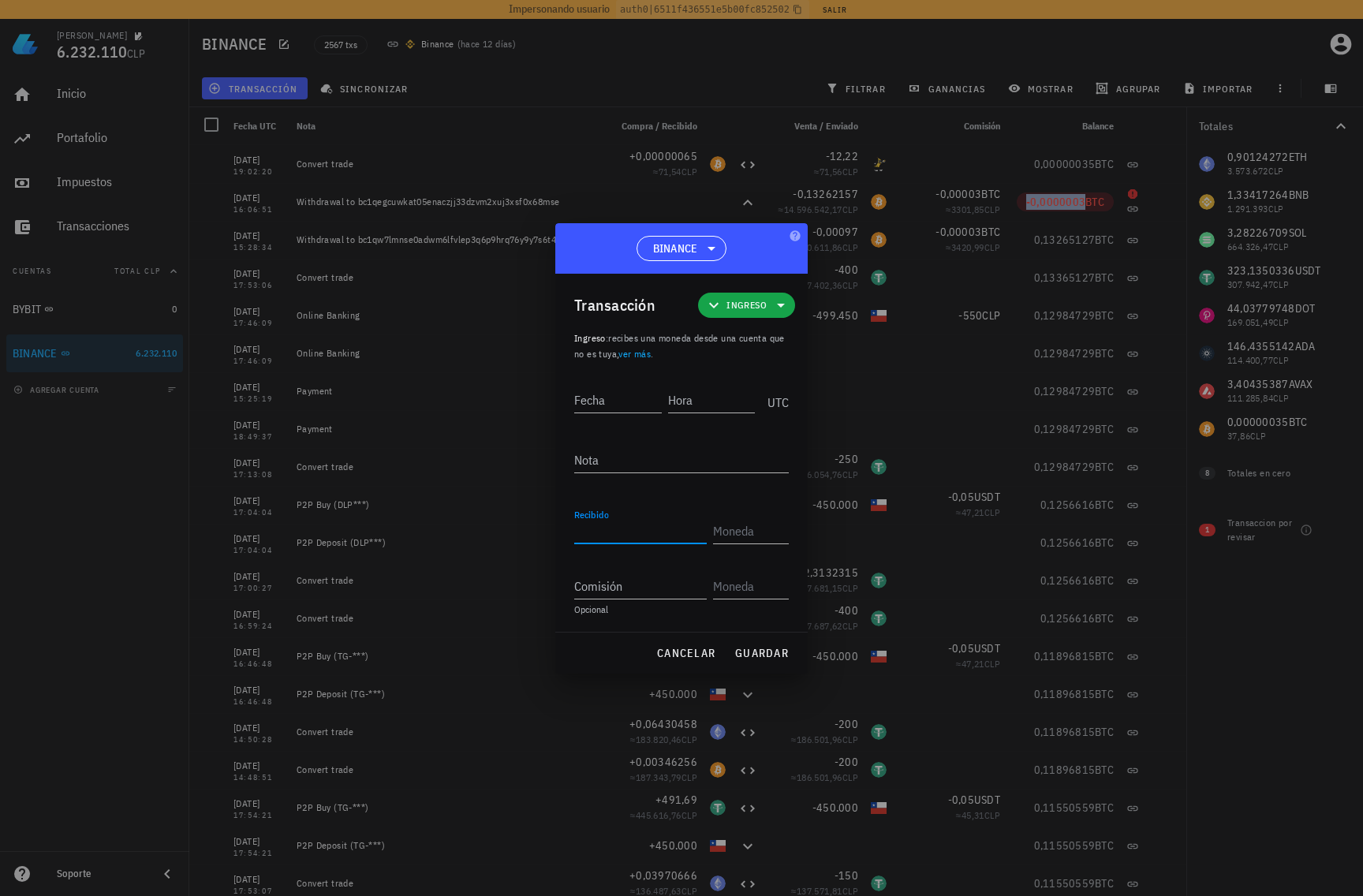
click at [623, 529] on input "Recibido" at bounding box center [640, 531] width 133 height 25
paste input "0"
type input "0"
paste input "0"
type input "0"
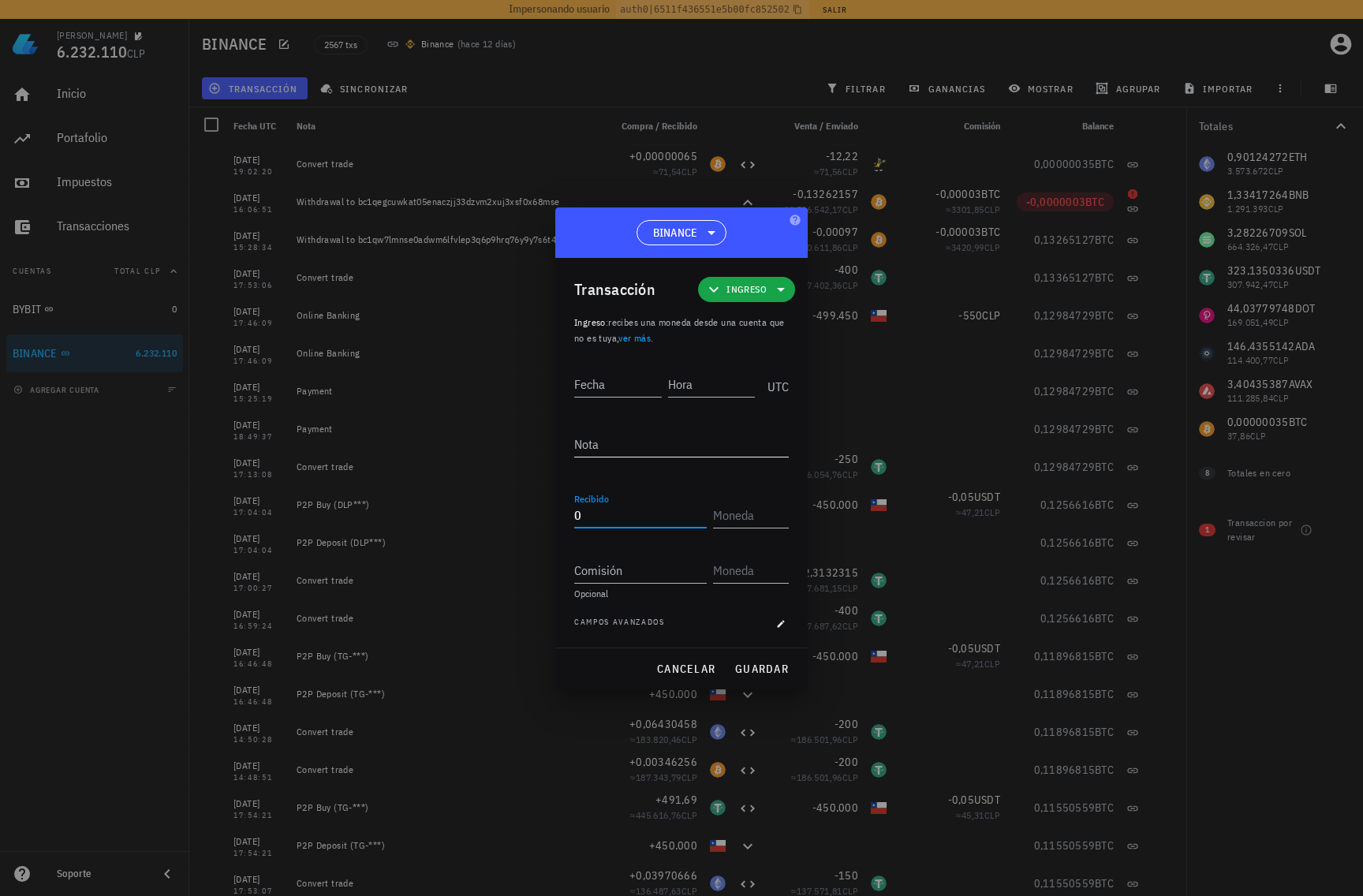
click at [622, 451] on textarea "Nota" at bounding box center [682, 444] width 215 height 25
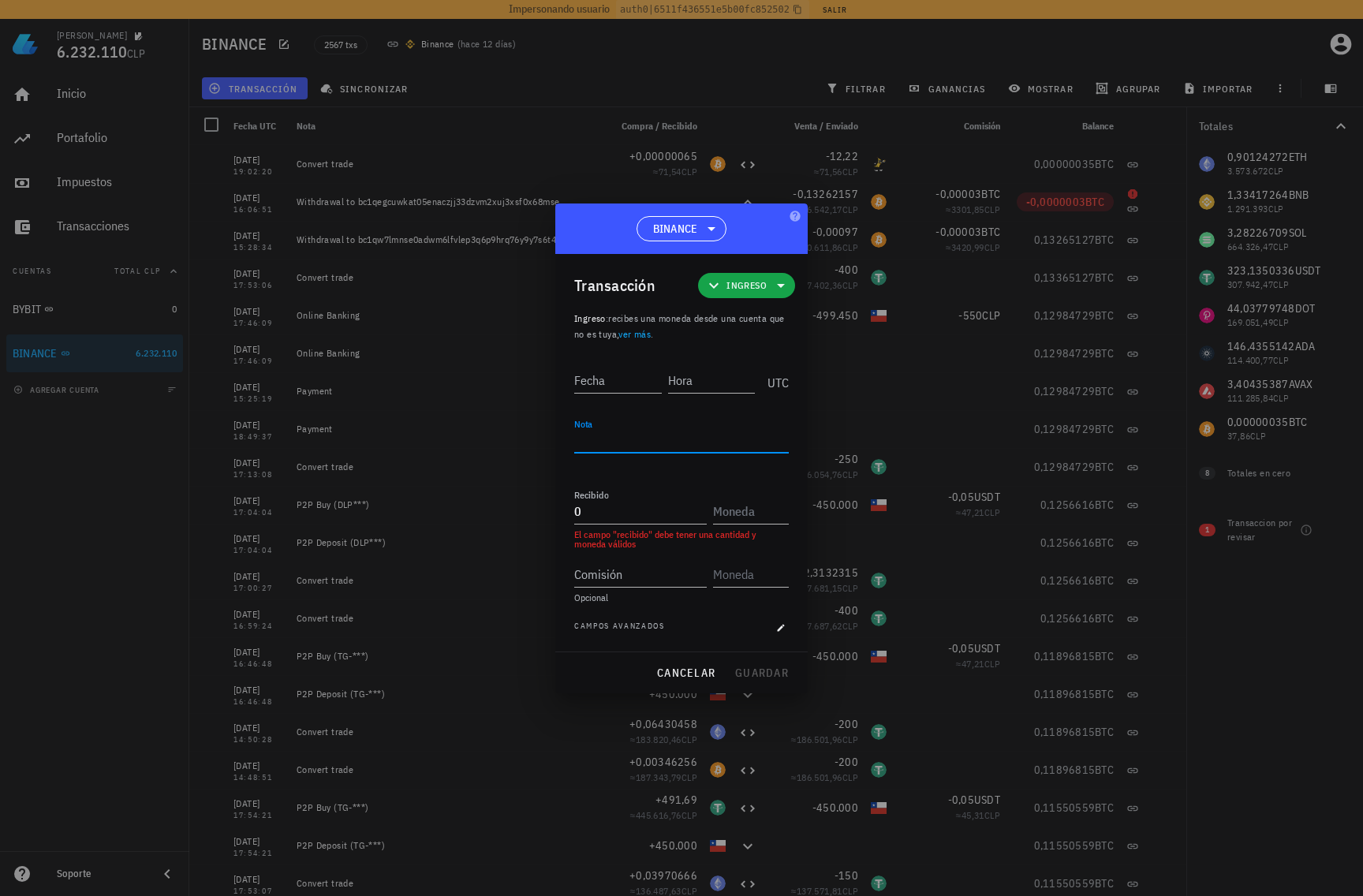
paste textarea "-0,0000003"
click at [594, 436] on textarea "-0,0000003" at bounding box center [682, 440] width 215 height 25
type textarea "0.0000003"
drag, startPoint x: 601, startPoint y: 495, endPoint x: 592, endPoint y: 495, distance: 9.0
click at [592, 495] on label "Recibido" at bounding box center [592, 495] width 35 height 12
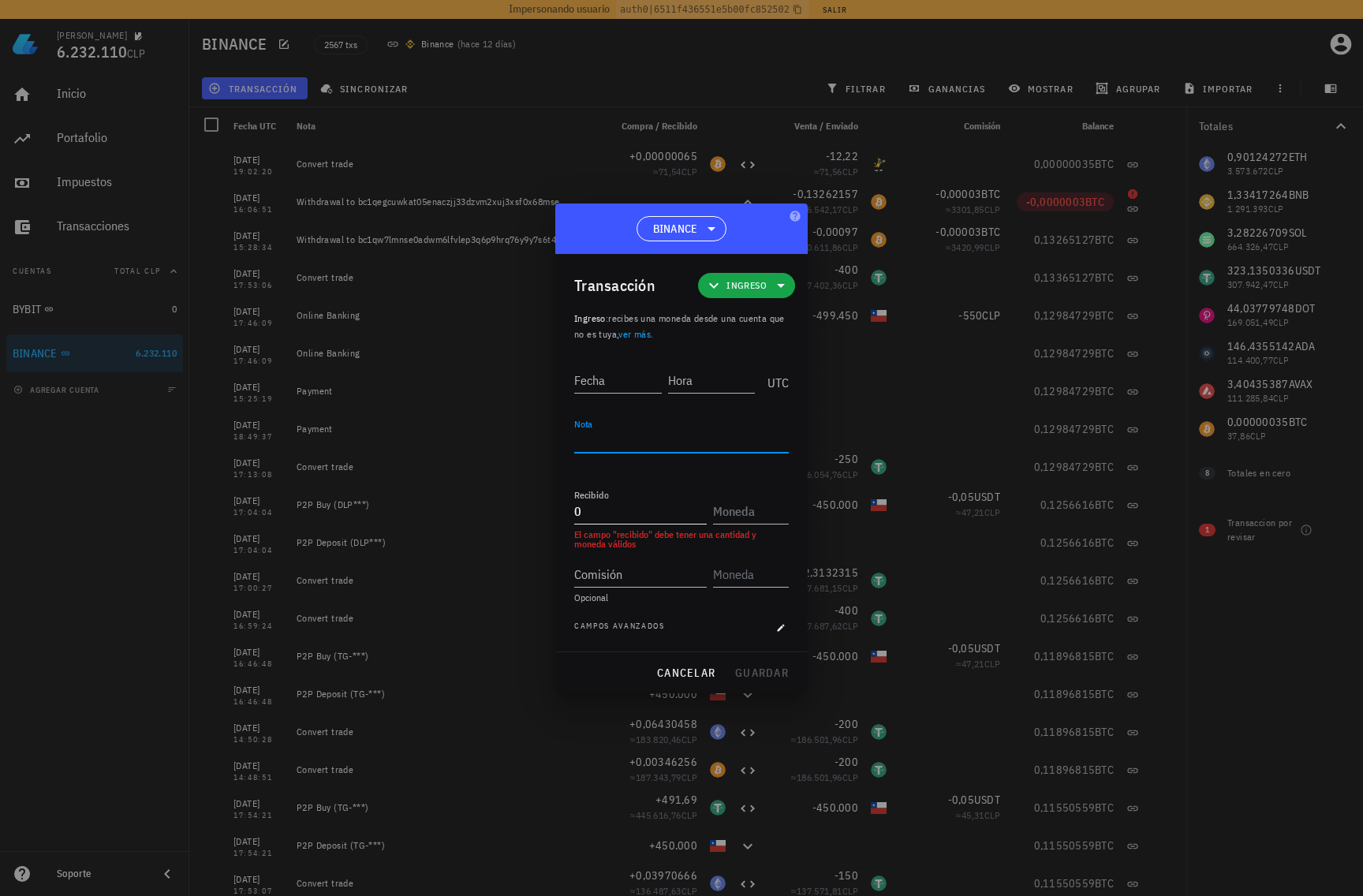
click at [592, 499] on input "0" at bounding box center [640, 511] width 133 height 25
click at [592, 504] on input "0" at bounding box center [640, 511] width 133 height 25
paste input ",0000003"
type input "0,0000003"
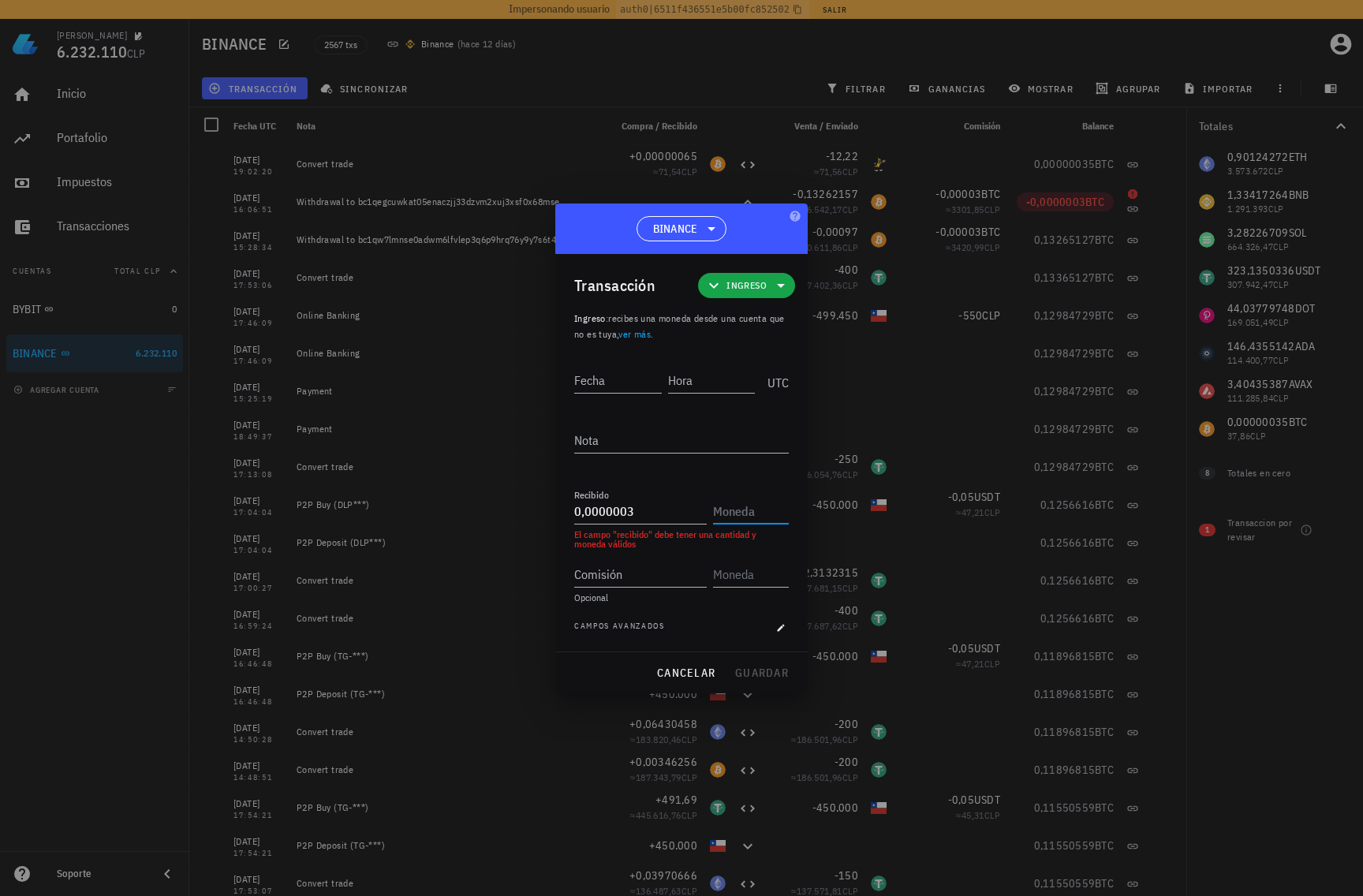
click at [755, 504] on input "text" at bounding box center [749, 511] width 73 height 25
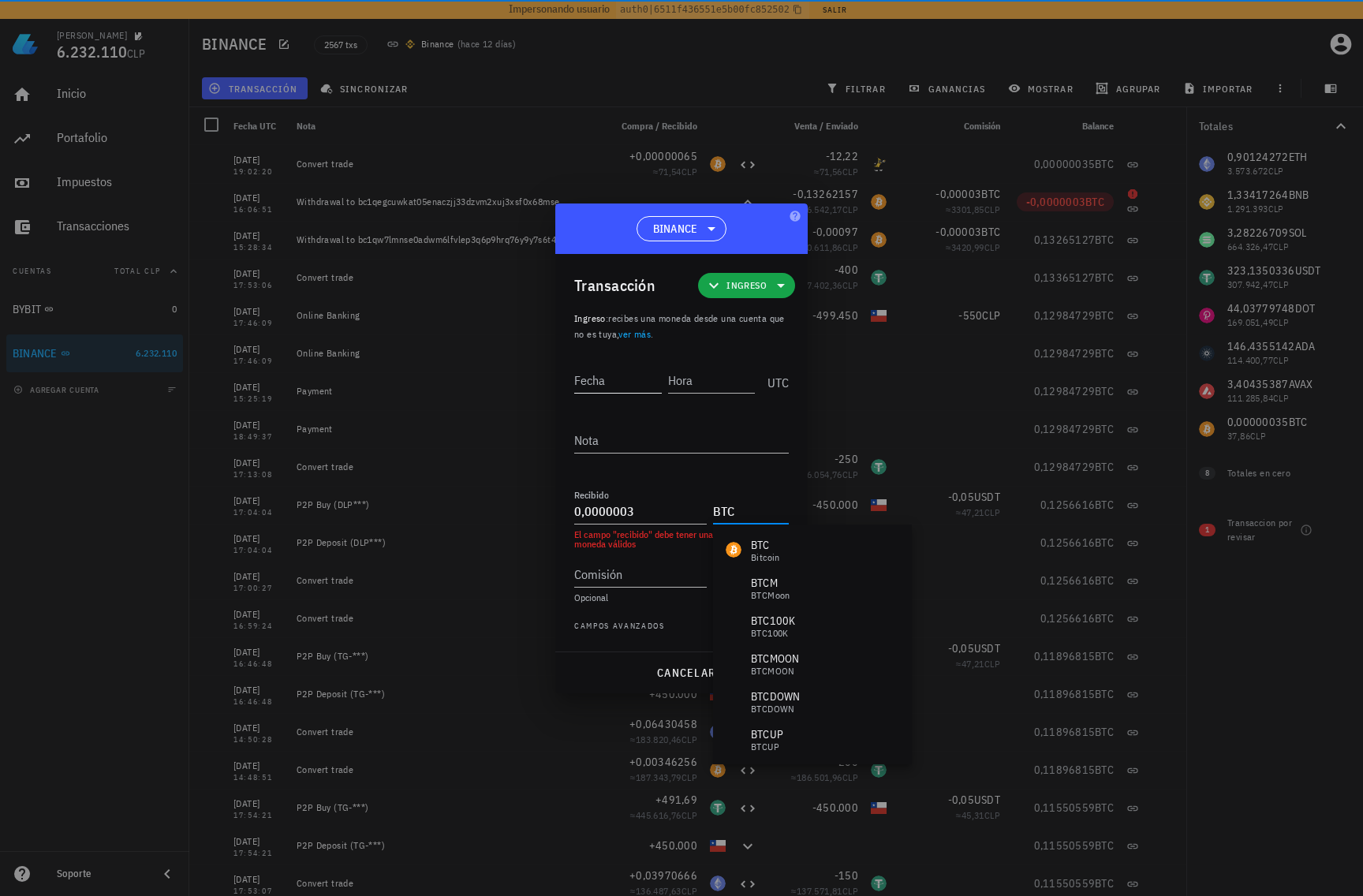
type input "BTC"
click at [611, 377] on input "Fecha" at bounding box center [618, 381] width 87 height 25
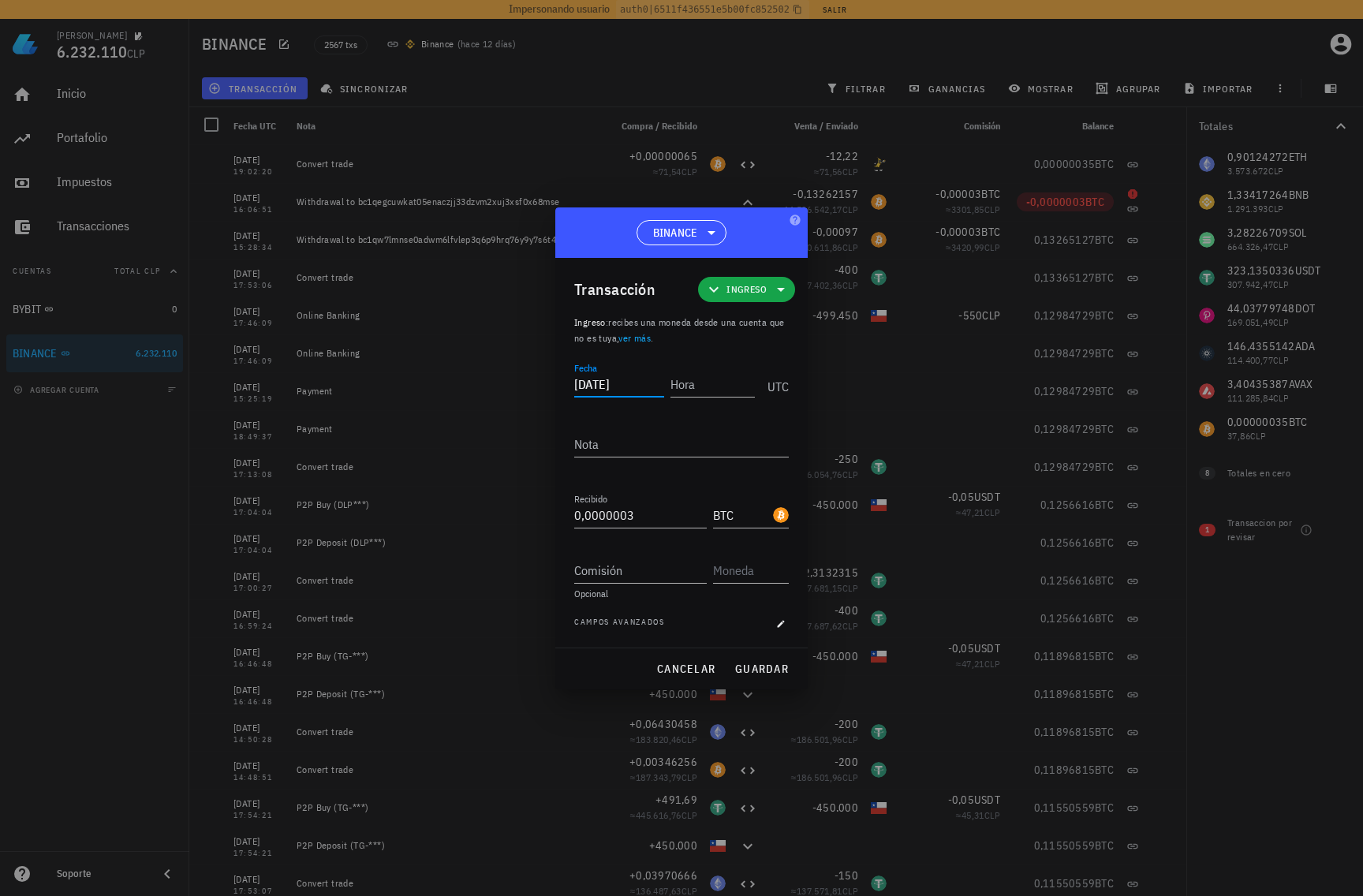
type input "2025-09-12"
type input "1"
type input "00:00:00"
click at [619, 453] on textarea "Nota" at bounding box center [682, 444] width 215 height 25
click at [767, 665] on span "guardar" at bounding box center [761, 668] width 54 height 15
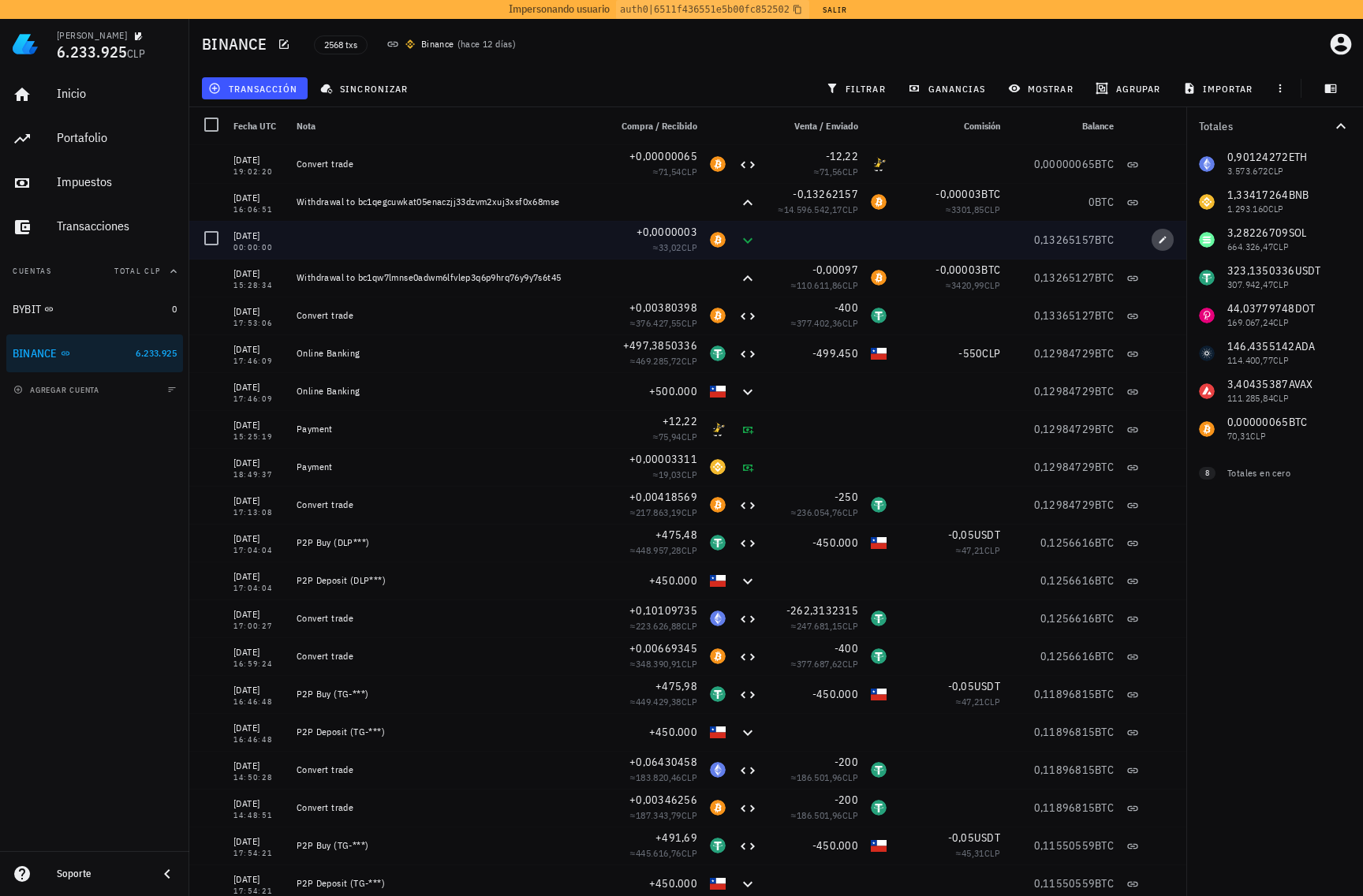
click at [1159, 243] on icon "button" at bounding box center [1163, 240] width 10 height 10
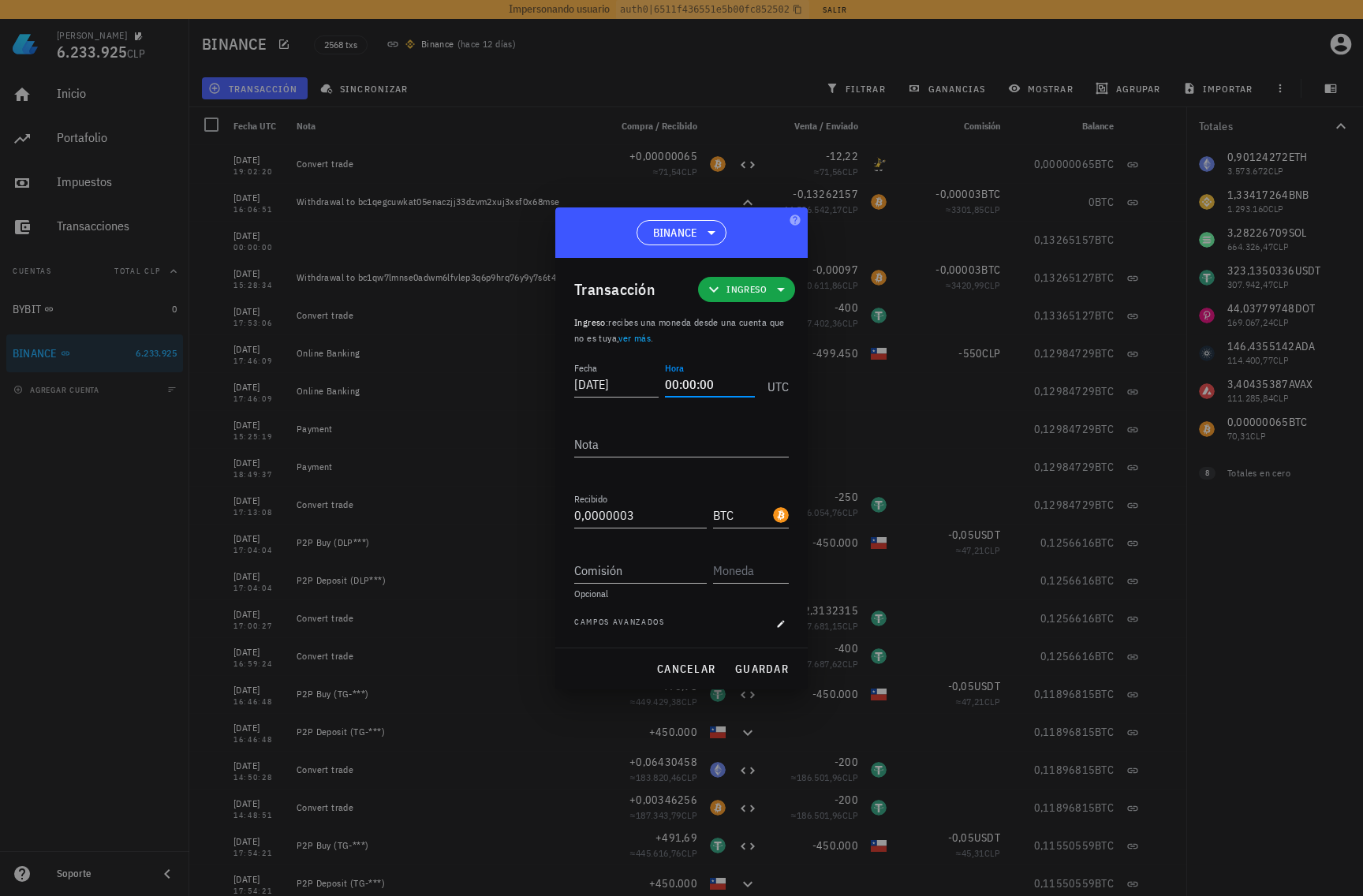
click at [687, 389] on input "00:00:00" at bounding box center [710, 385] width 90 height 25
drag, startPoint x: 717, startPoint y: 386, endPoint x: 533, endPoint y: 383, distance: 184.0
click at [533, 383] on div "Sergio 6.233.925 CLP Inicio Portafolio Impuestos Transacciones Cuentas Total CL…" at bounding box center [681, 451] width 1363 height 903
click at [790, 664] on button "guardar" at bounding box center [761, 668] width 67 height 28
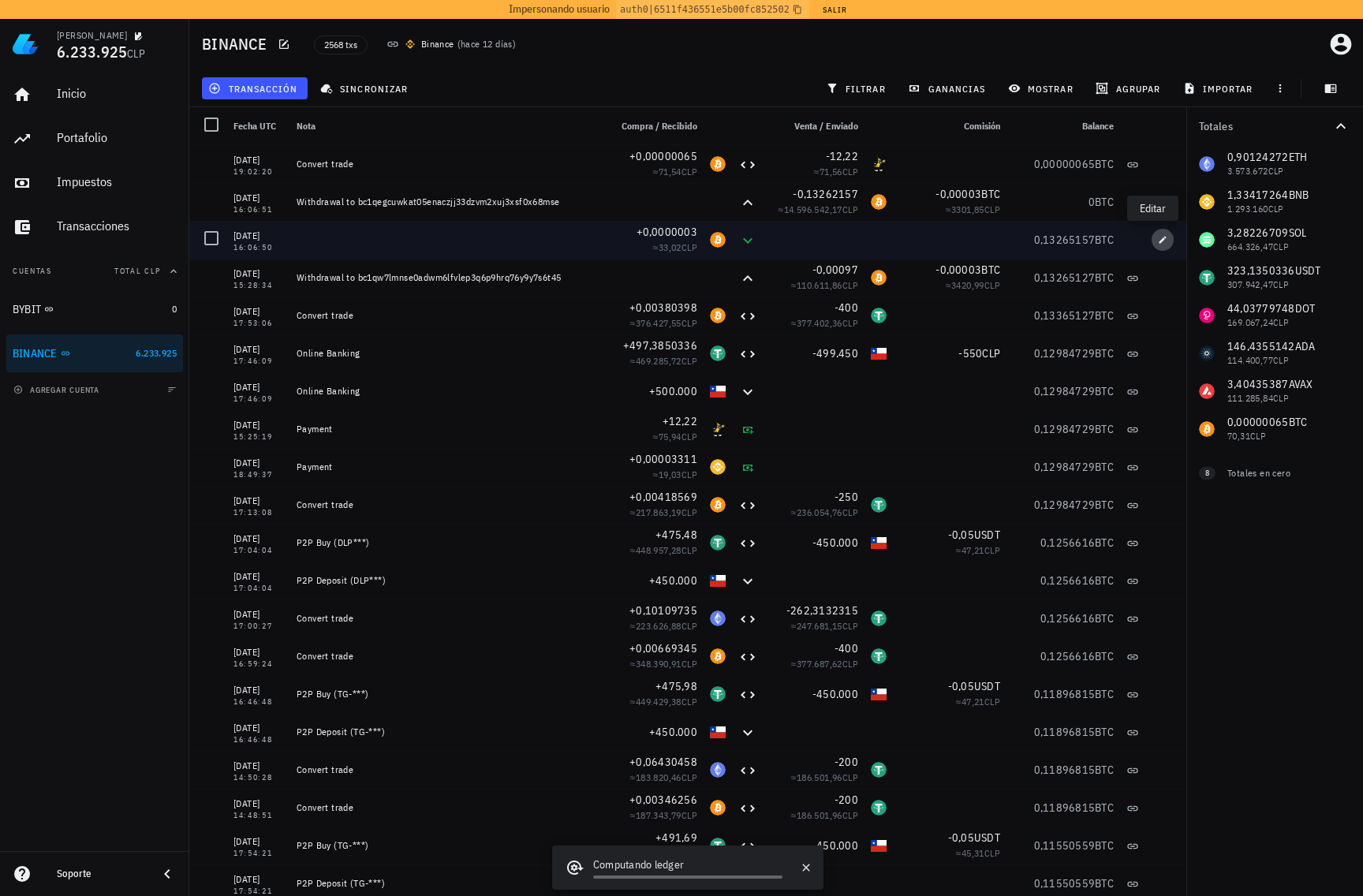
click at [1152, 245] on button "button" at bounding box center [1162, 239] width 22 height 22
type input "16:06:50"
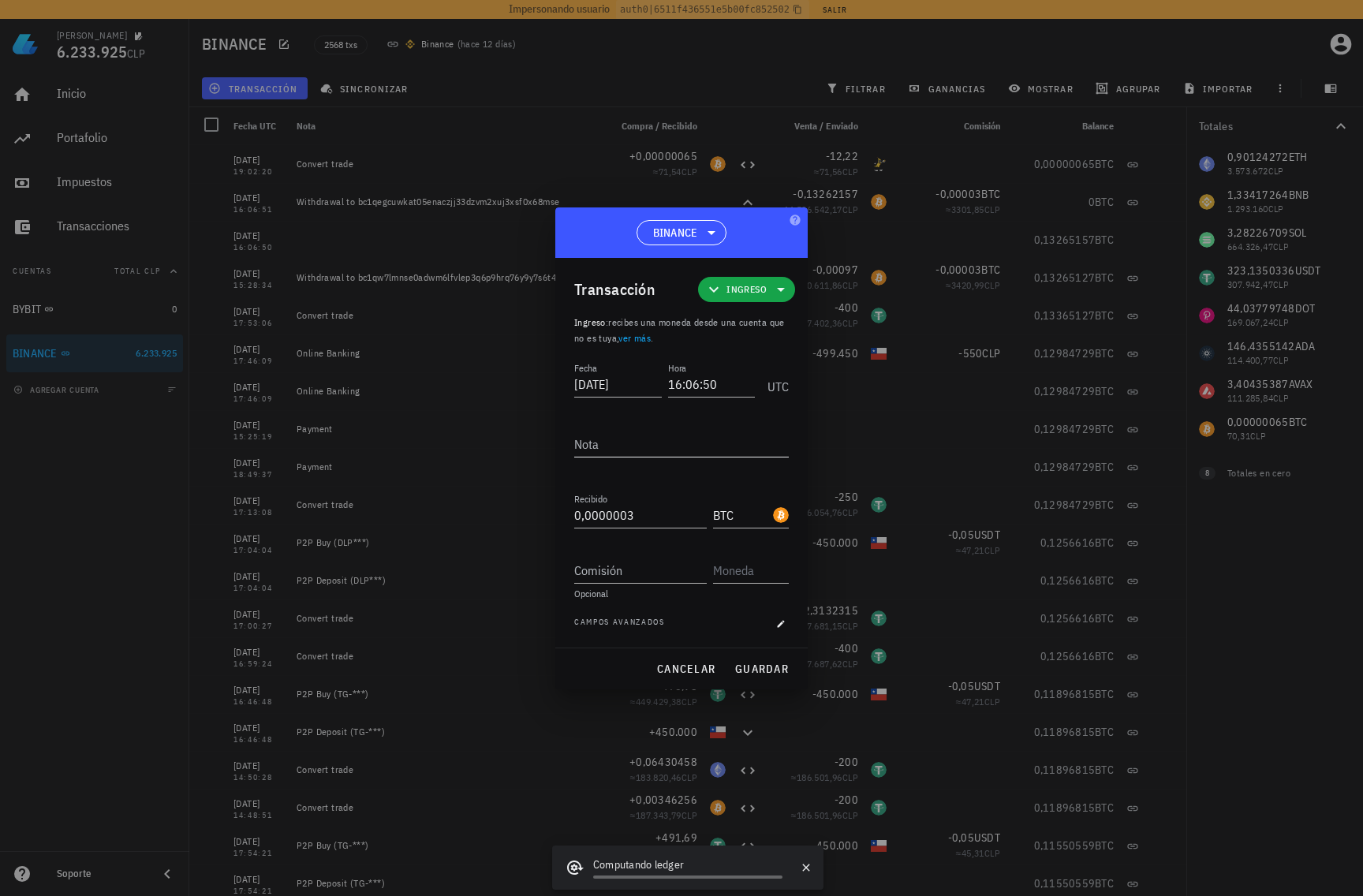
click at [662, 448] on textarea "Nota" at bounding box center [682, 444] width 215 height 25
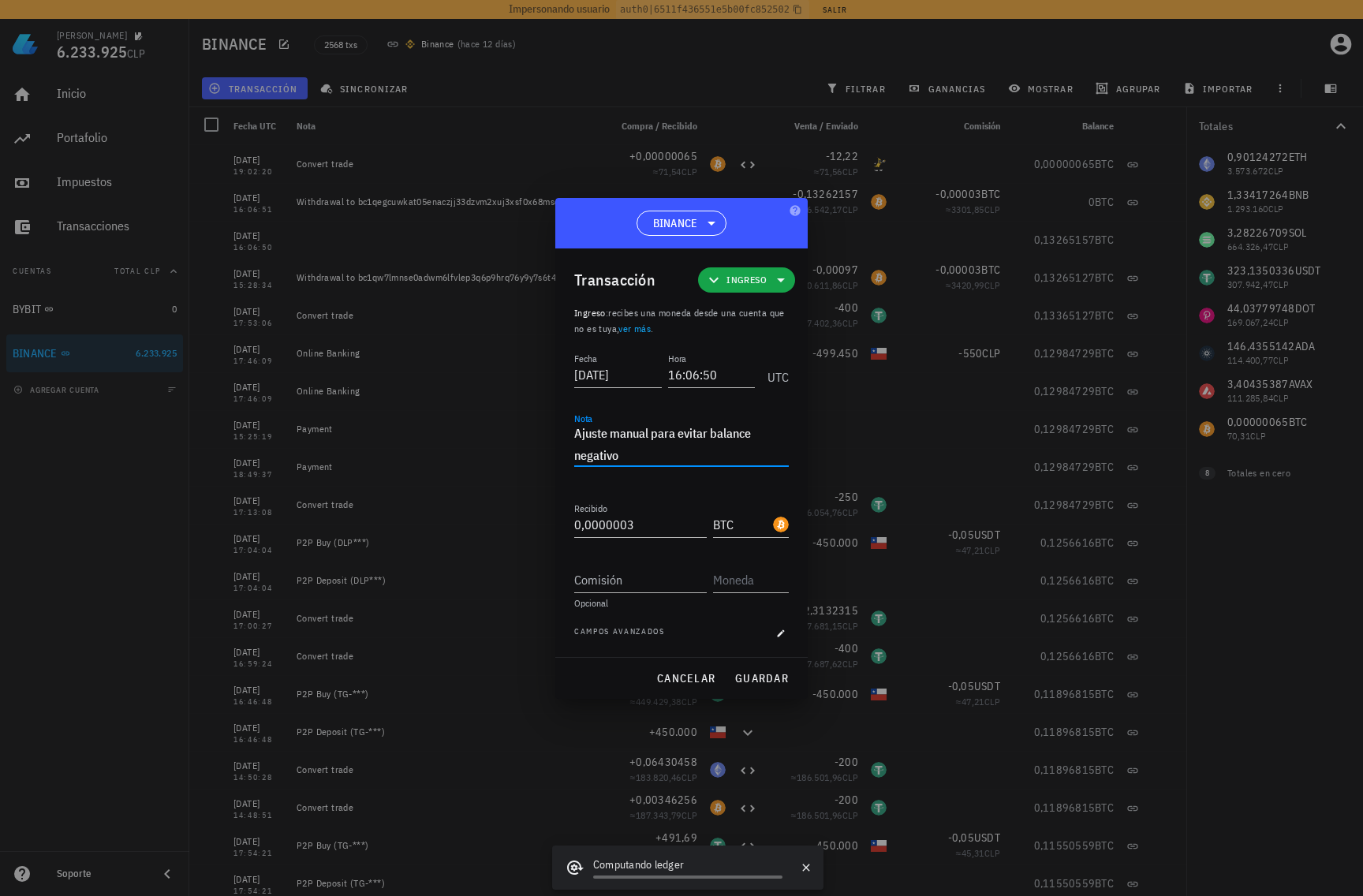
click at [634, 437] on textarea "Ajuste manual para evitar balance negativo" at bounding box center [682, 445] width 215 height 45
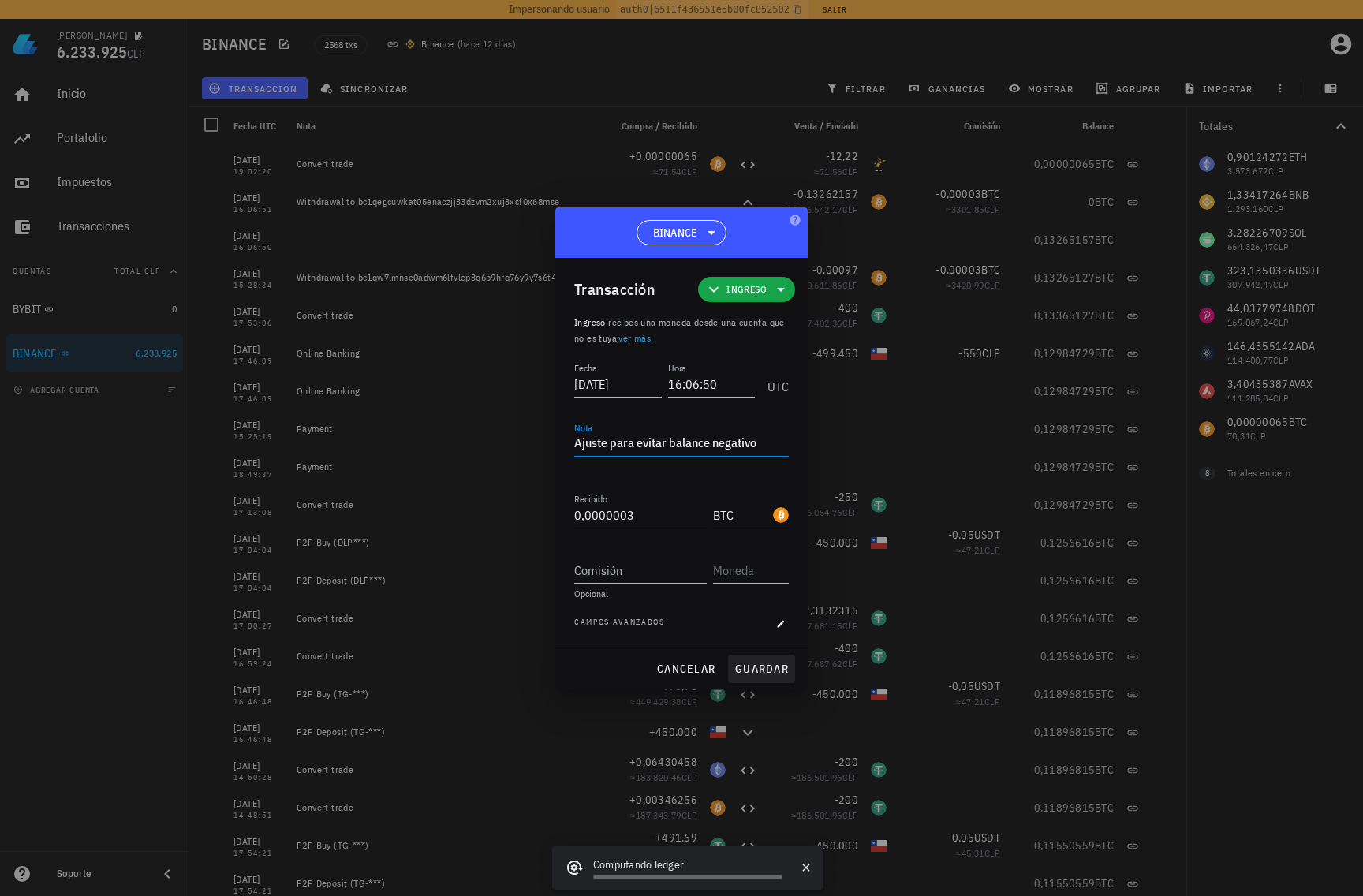
type textarea "Ajuste para evitar balance negativo"
click at [756, 663] on span "guardar" at bounding box center [761, 668] width 54 height 15
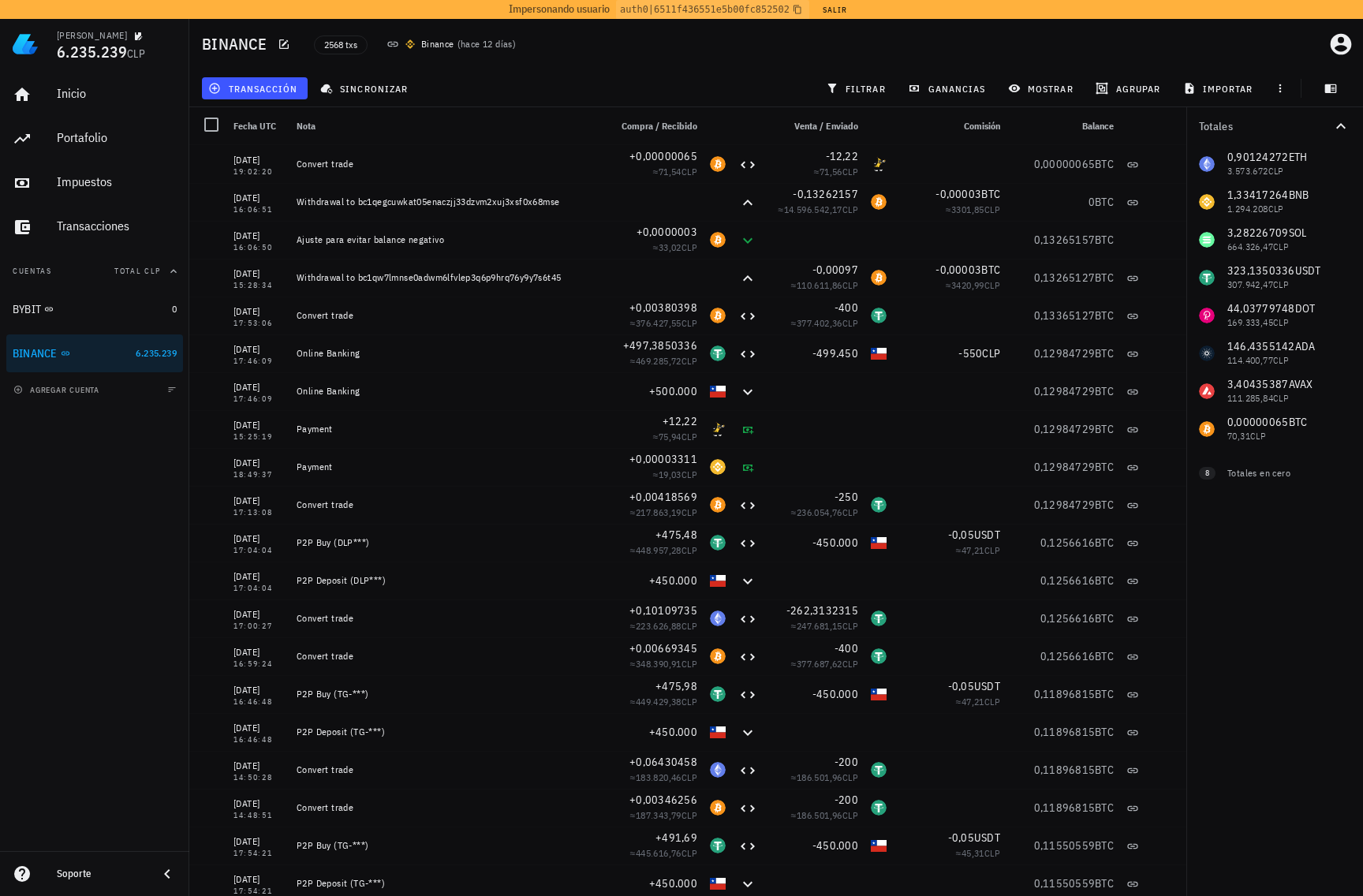
click at [155, 655] on div "Inicio Portafolio Impuestos Transacciones Cuentas Total CLP BYBIT 0 BINANCE 6.2…" at bounding box center [94, 460] width 189 height 782
click at [565, 63] on div "2568 txs Binance ( hace 12 días )" at bounding box center [616, 44] width 624 height 40
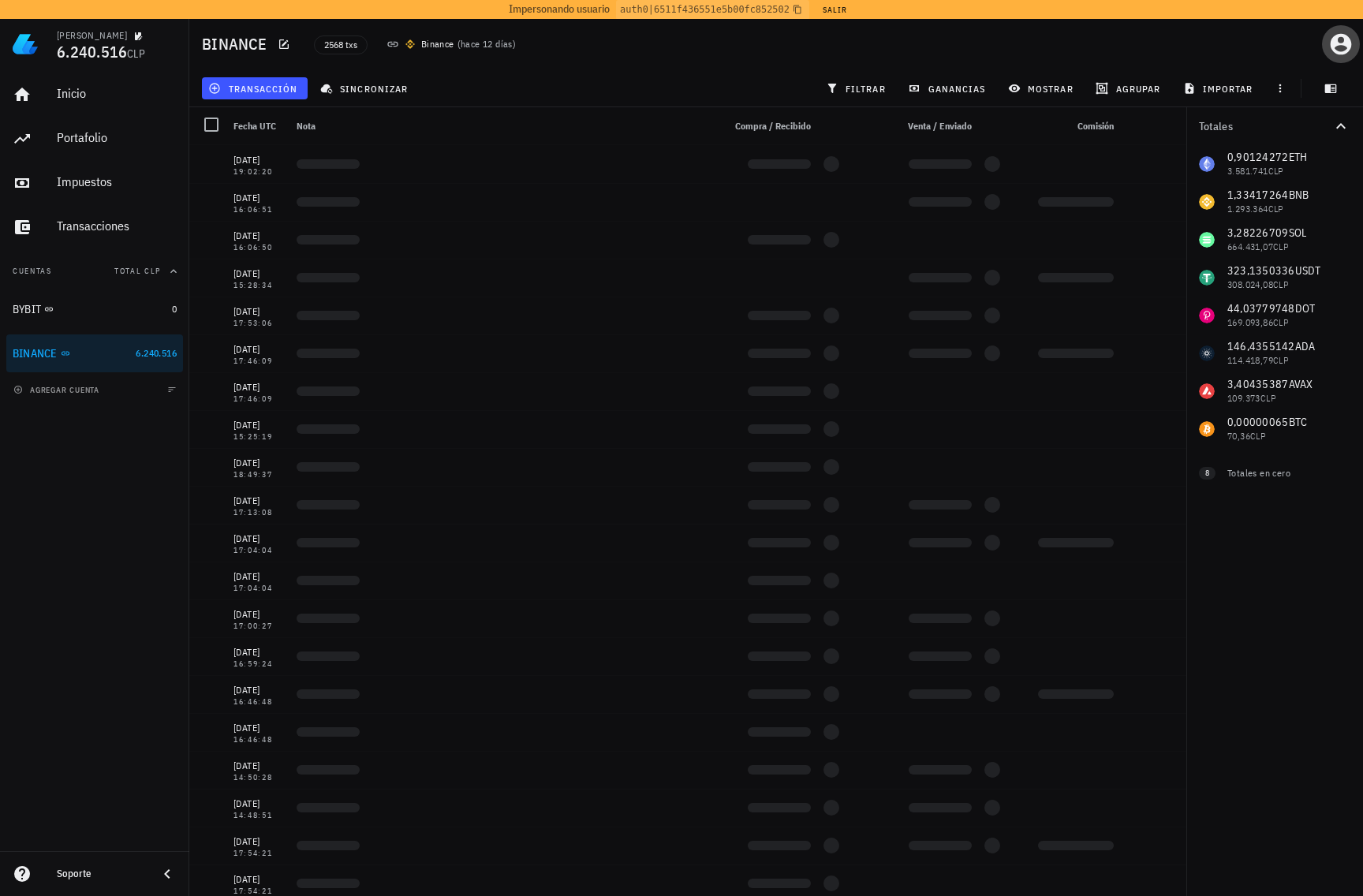
click at [1331, 45] on icon "button" at bounding box center [1342, 45] width 21 height 21
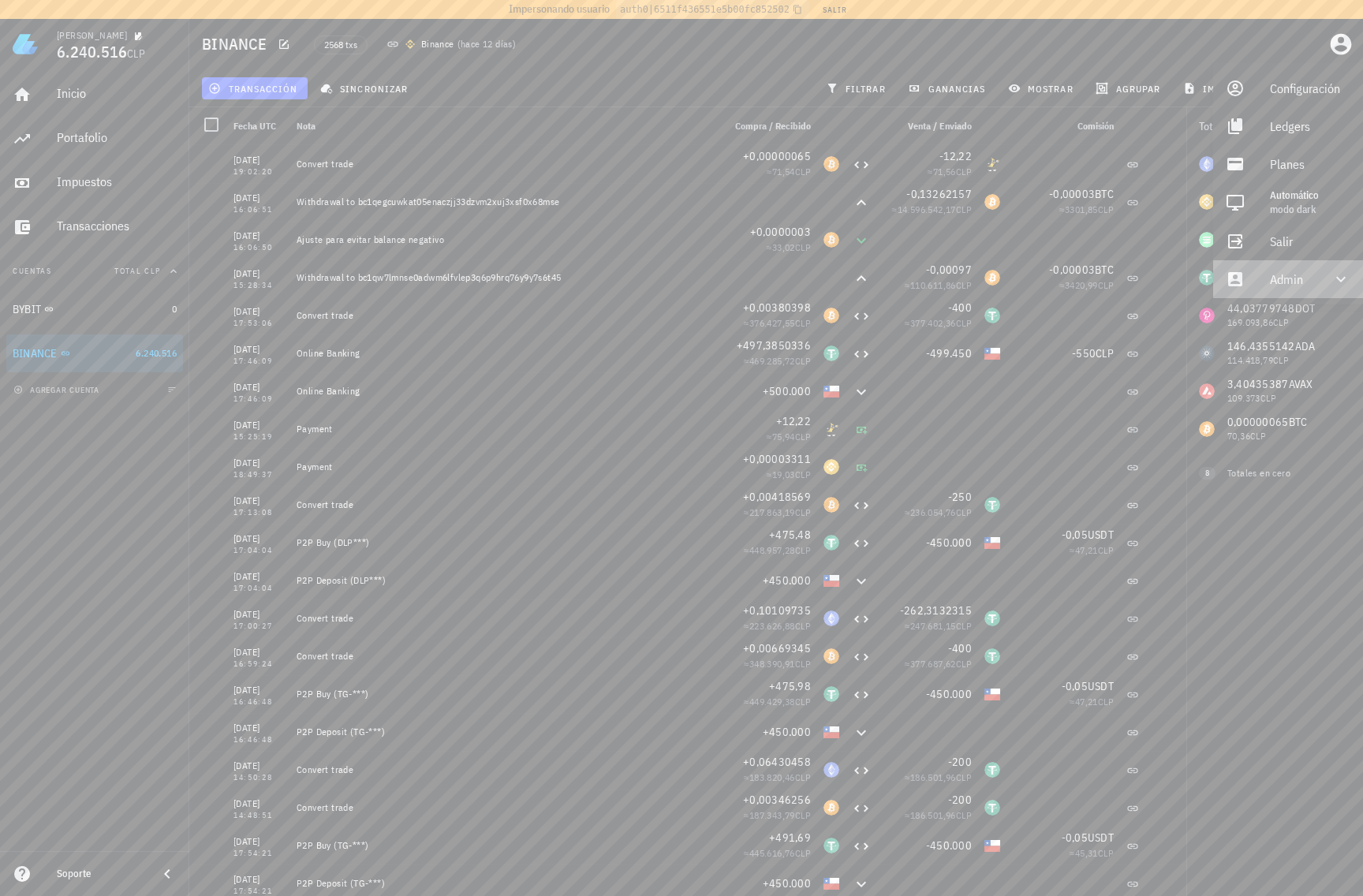
click at [1298, 287] on div "Admin" at bounding box center [1291, 279] width 43 height 32
click at [1250, 320] on link "Impersonar" at bounding box center [1288, 317] width 150 height 38
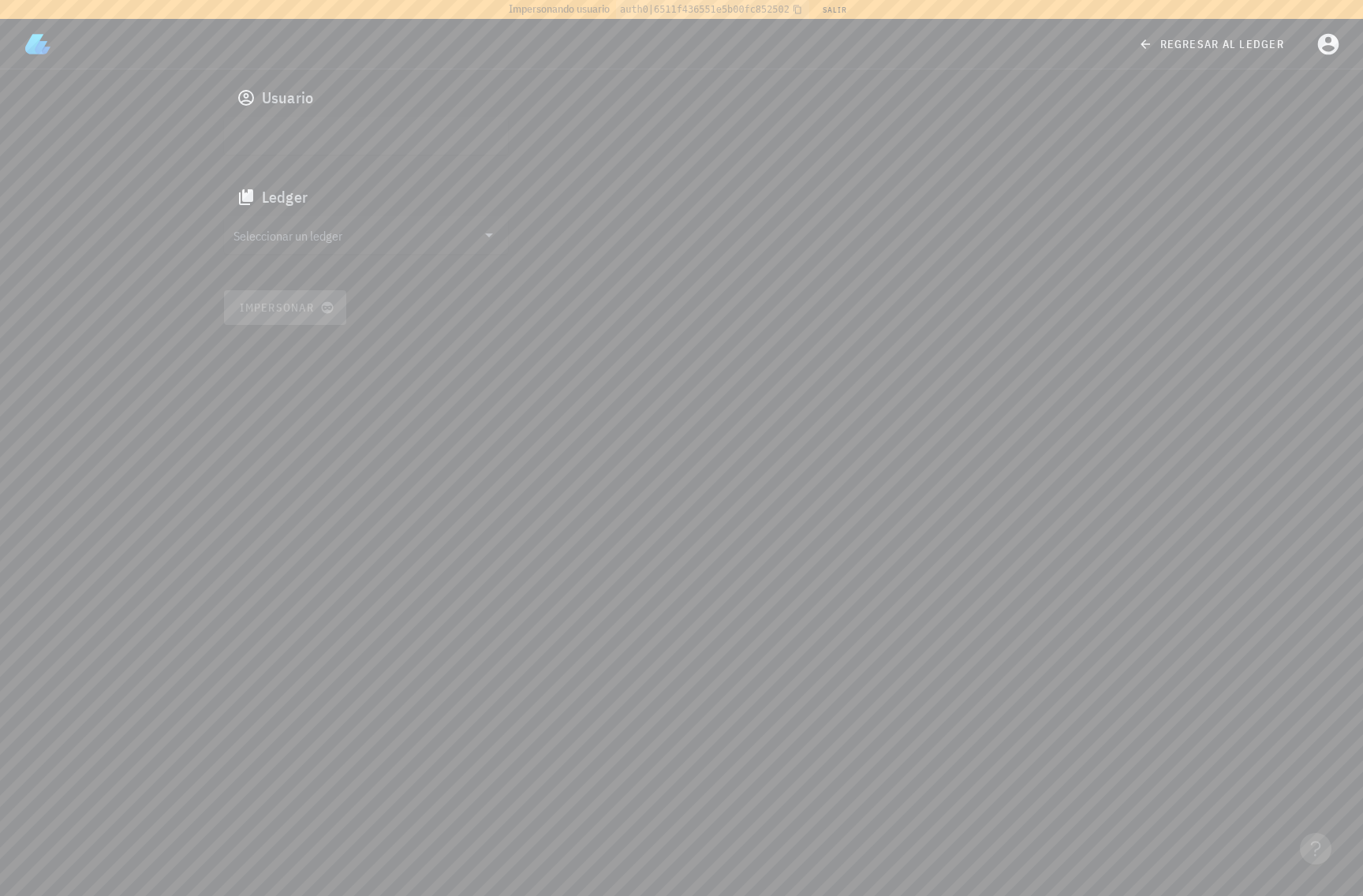
click at [487, 131] on input "text" at bounding box center [364, 136] width 262 height 25
paste input "google-oauth2|118280898802614508276"
type input "google-oauth2|118280898802614508276"
click at [311, 239] on input "text" at bounding box center [355, 235] width 243 height 25
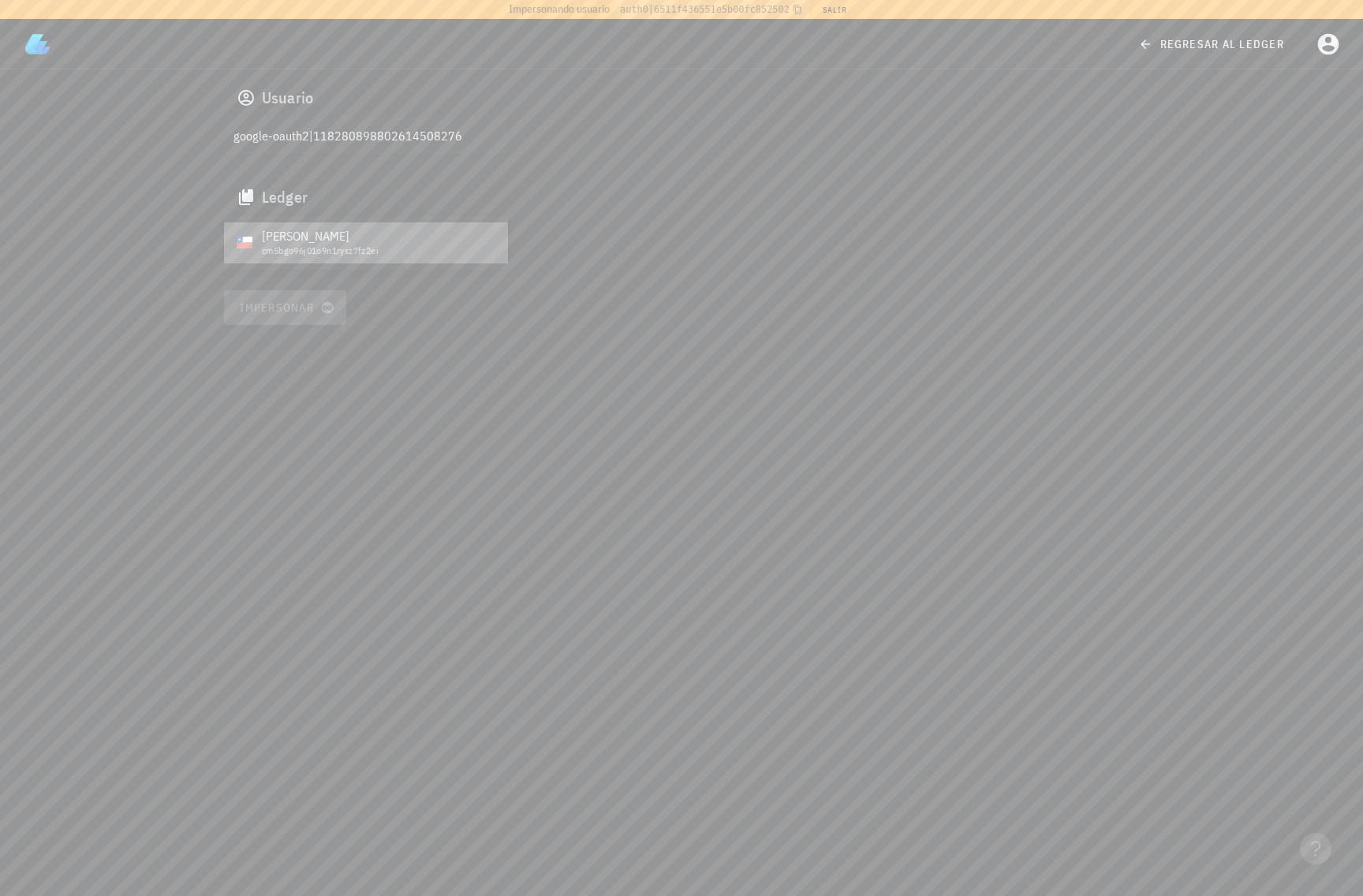
click at [318, 249] on div "cm5bgo96j01o9n1rysz7fz2ei" at bounding box center [378, 250] width 233 height 11
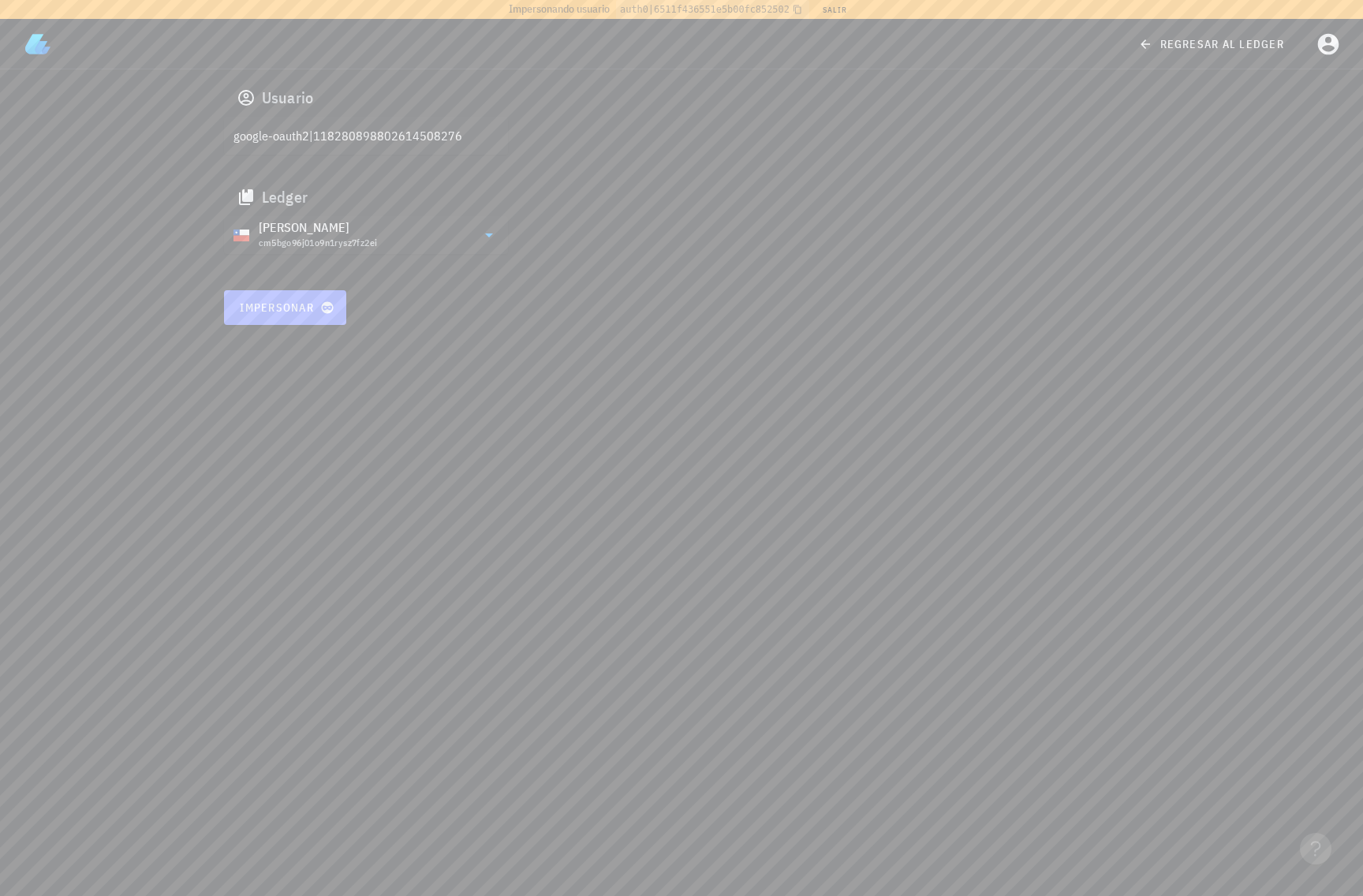
click at [287, 313] on span "Impersonar" at bounding box center [285, 307] width 92 height 15
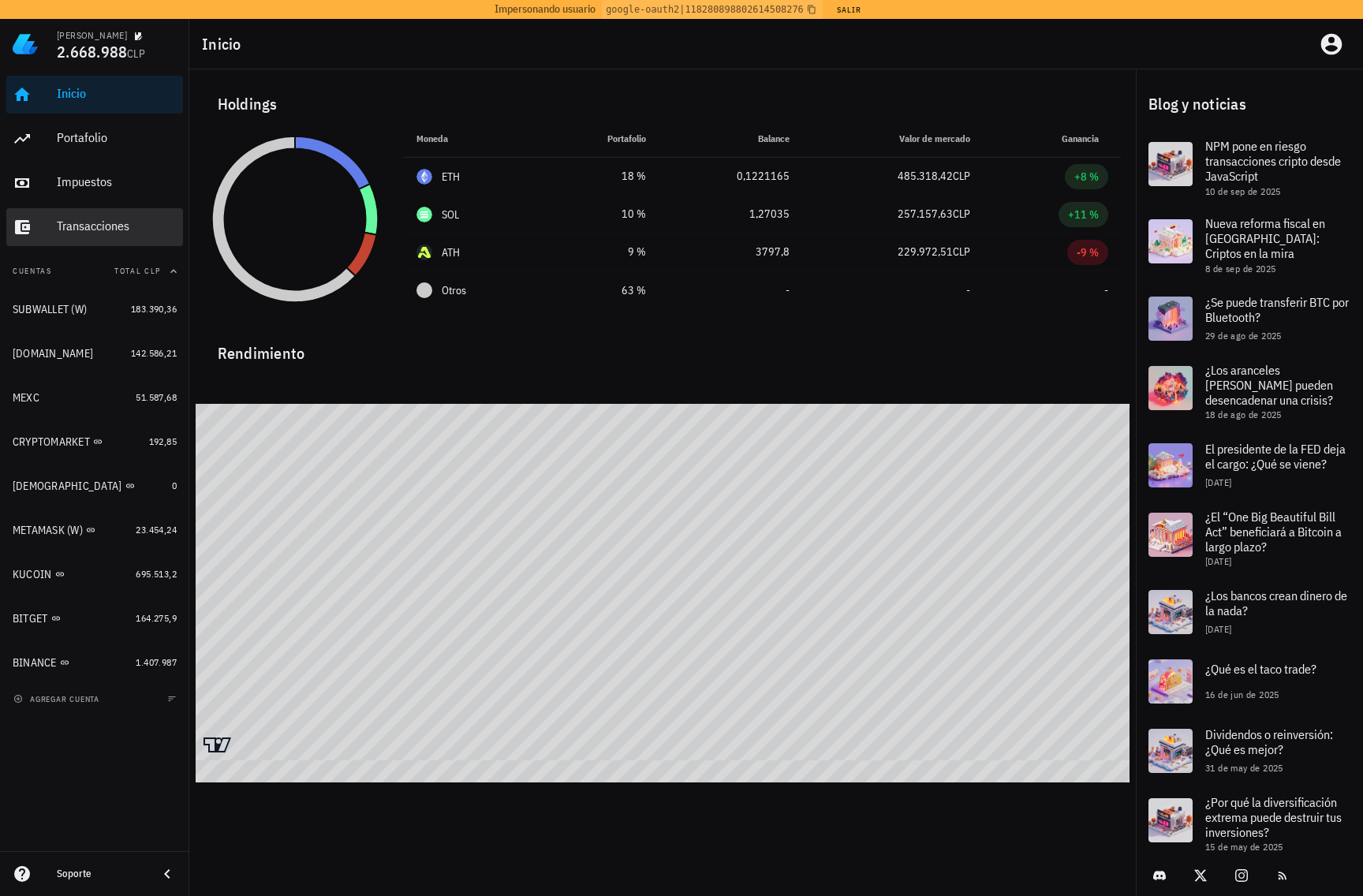
click at [111, 234] on div "Transacciones" at bounding box center [117, 227] width 120 height 36
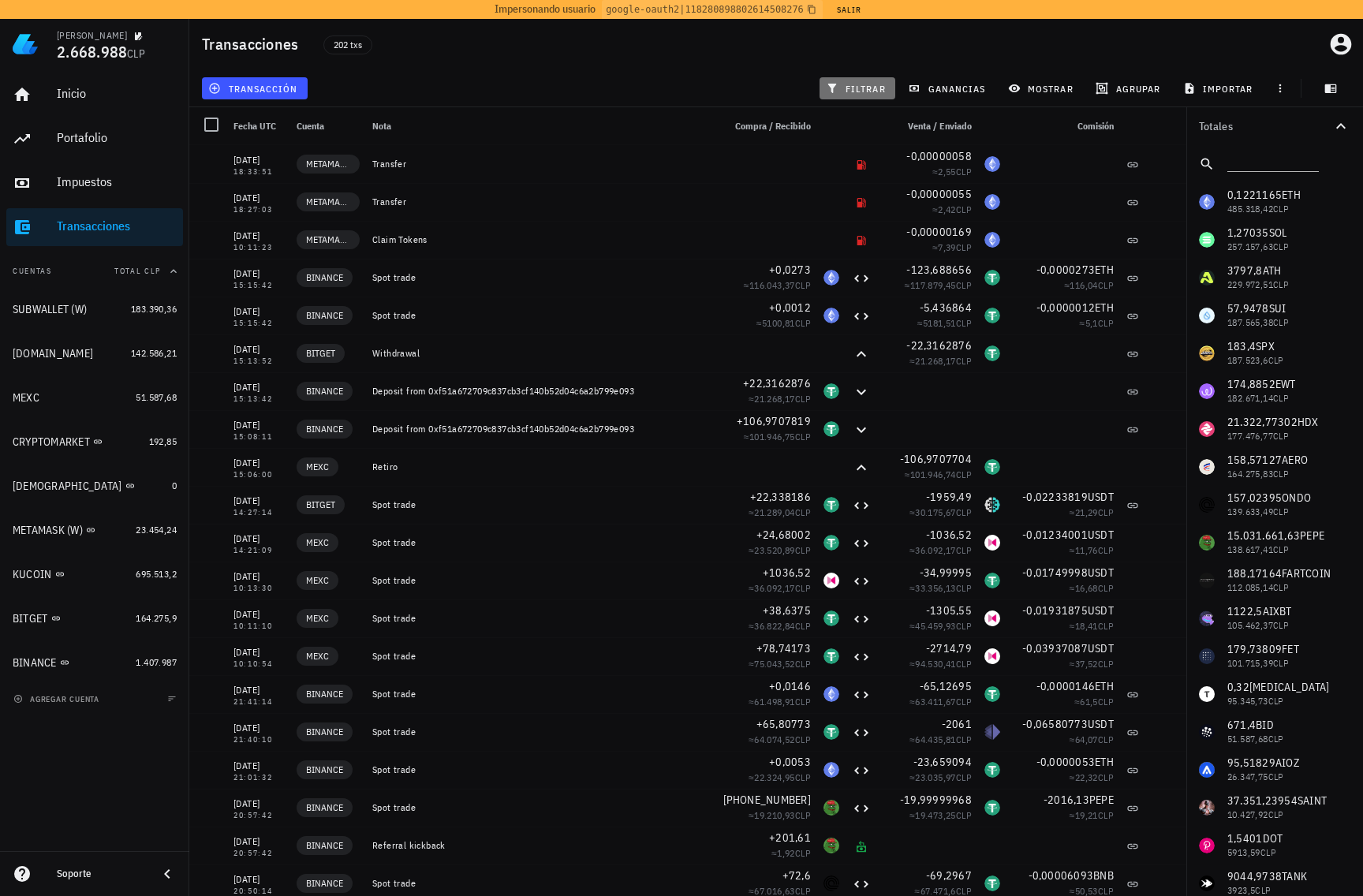
click at [850, 88] on span "filtrar" at bounding box center [857, 88] width 57 height 13
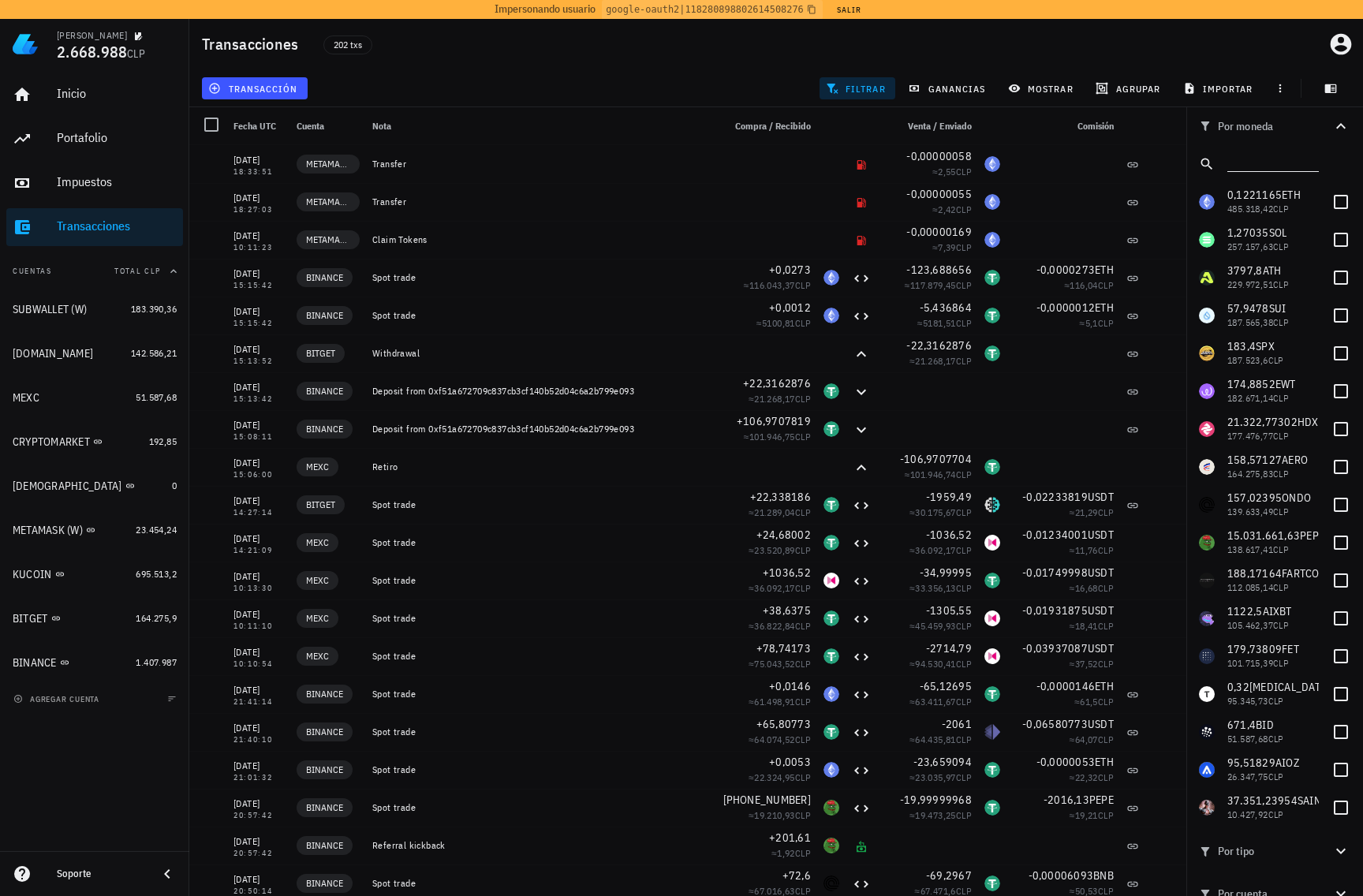
click at [1253, 159] on input "text" at bounding box center [1271, 161] width 88 height 20
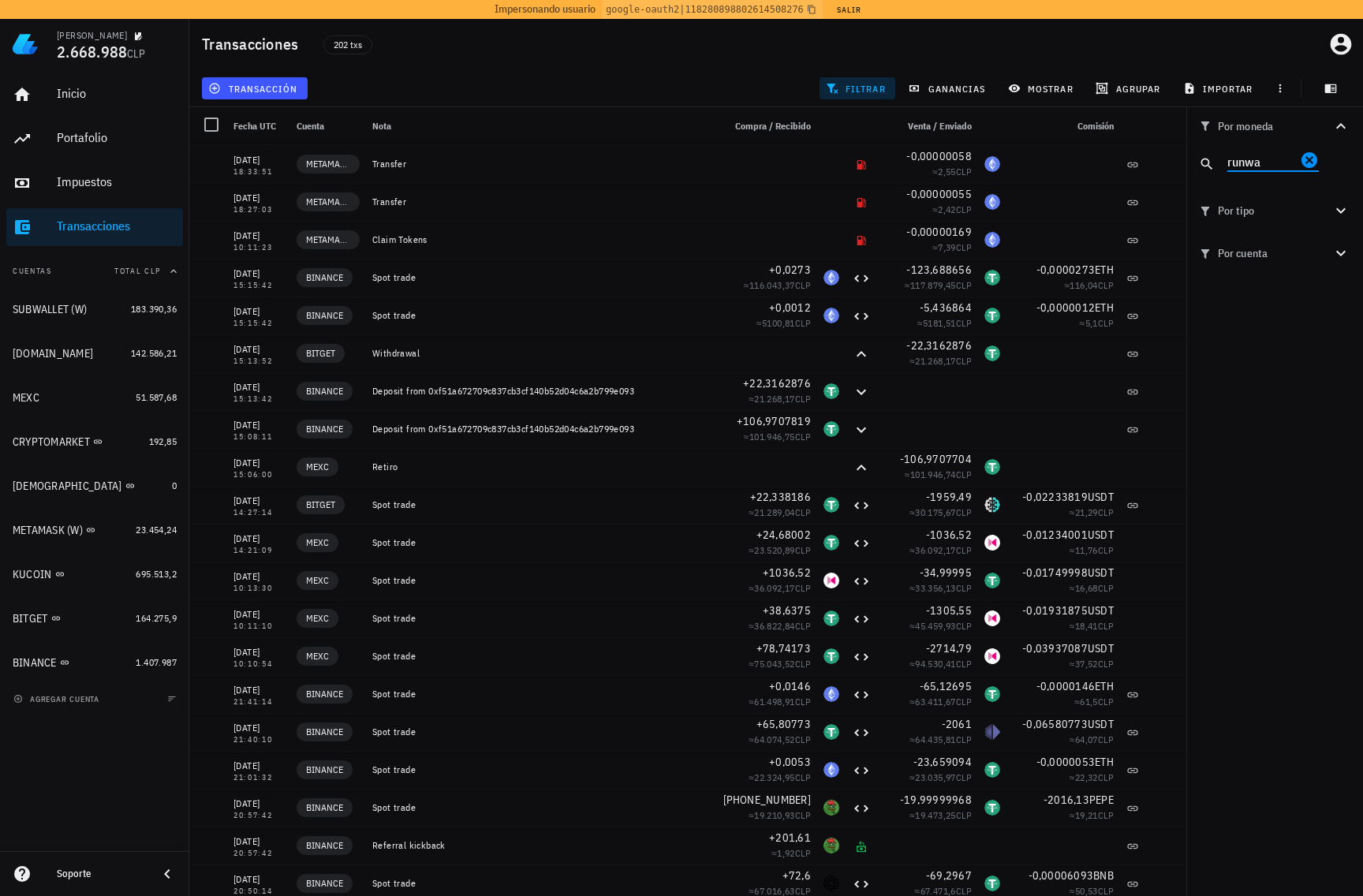
type input "runwa"
click at [1282, 210] on span "Por tipo" at bounding box center [1265, 210] width 133 height 17
click at [1296, 207] on span "Por tipo" at bounding box center [1265, 210] width 133 height 17
click at [1270, 237] on button "Por cuenta" at bounding box center [1275, 253] width 176 height 43
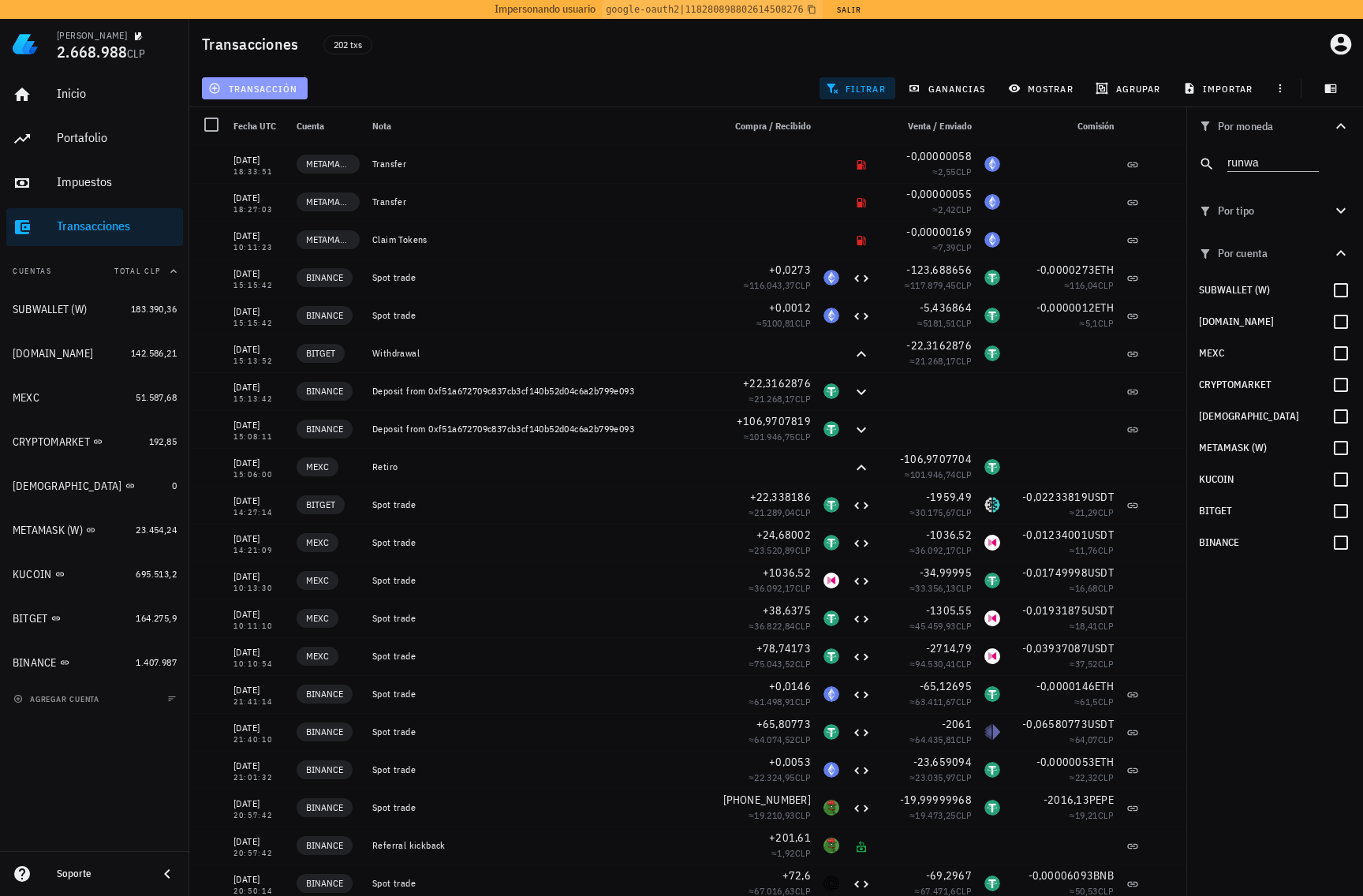
click at [285, 87] on span "transacción" at bounding box center [254, 88] width 86 height 13
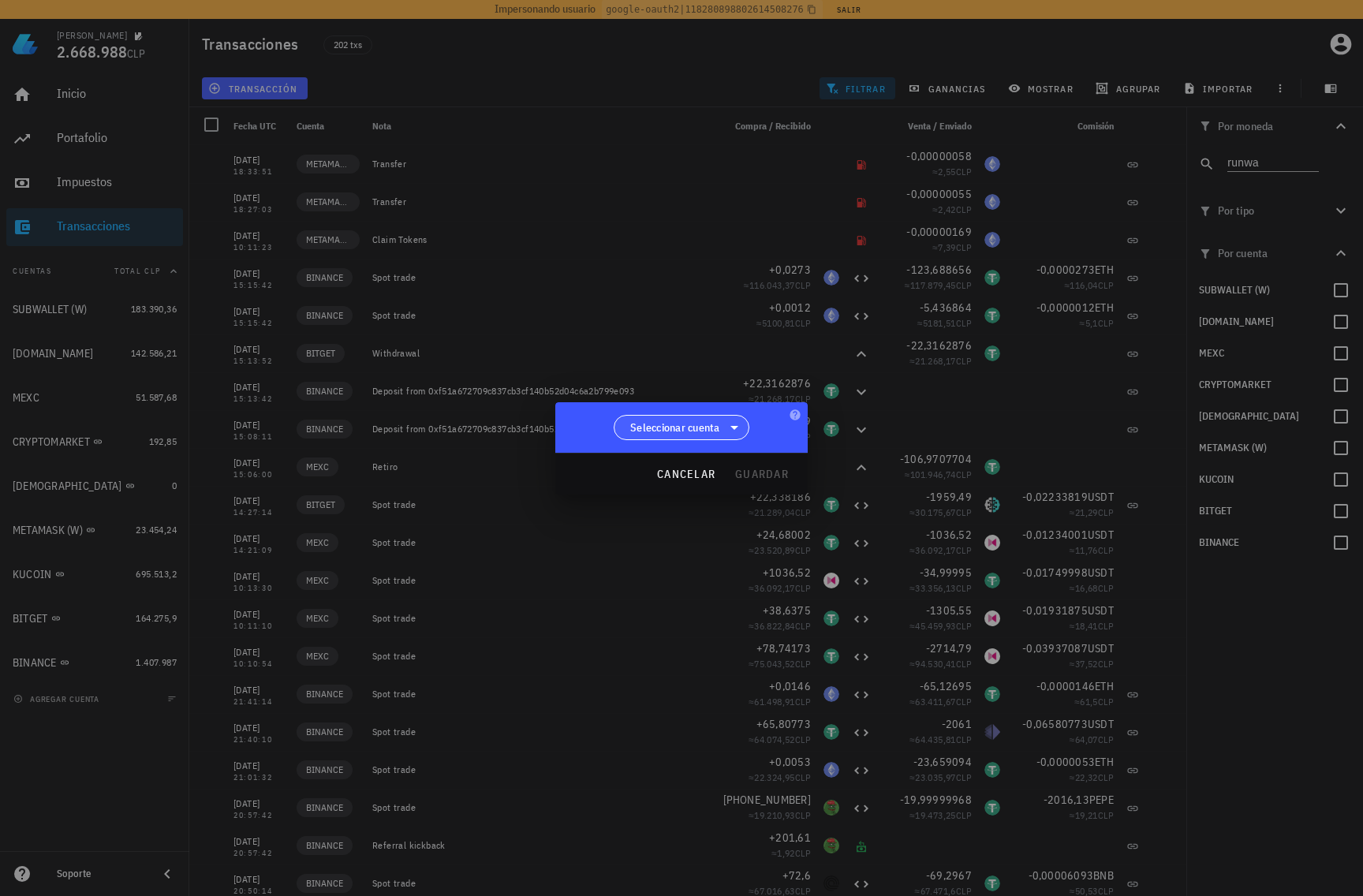
click at [673, 423] on span "Seleccionar cuenta" at bounding box center [675, 427] width 90 height 15
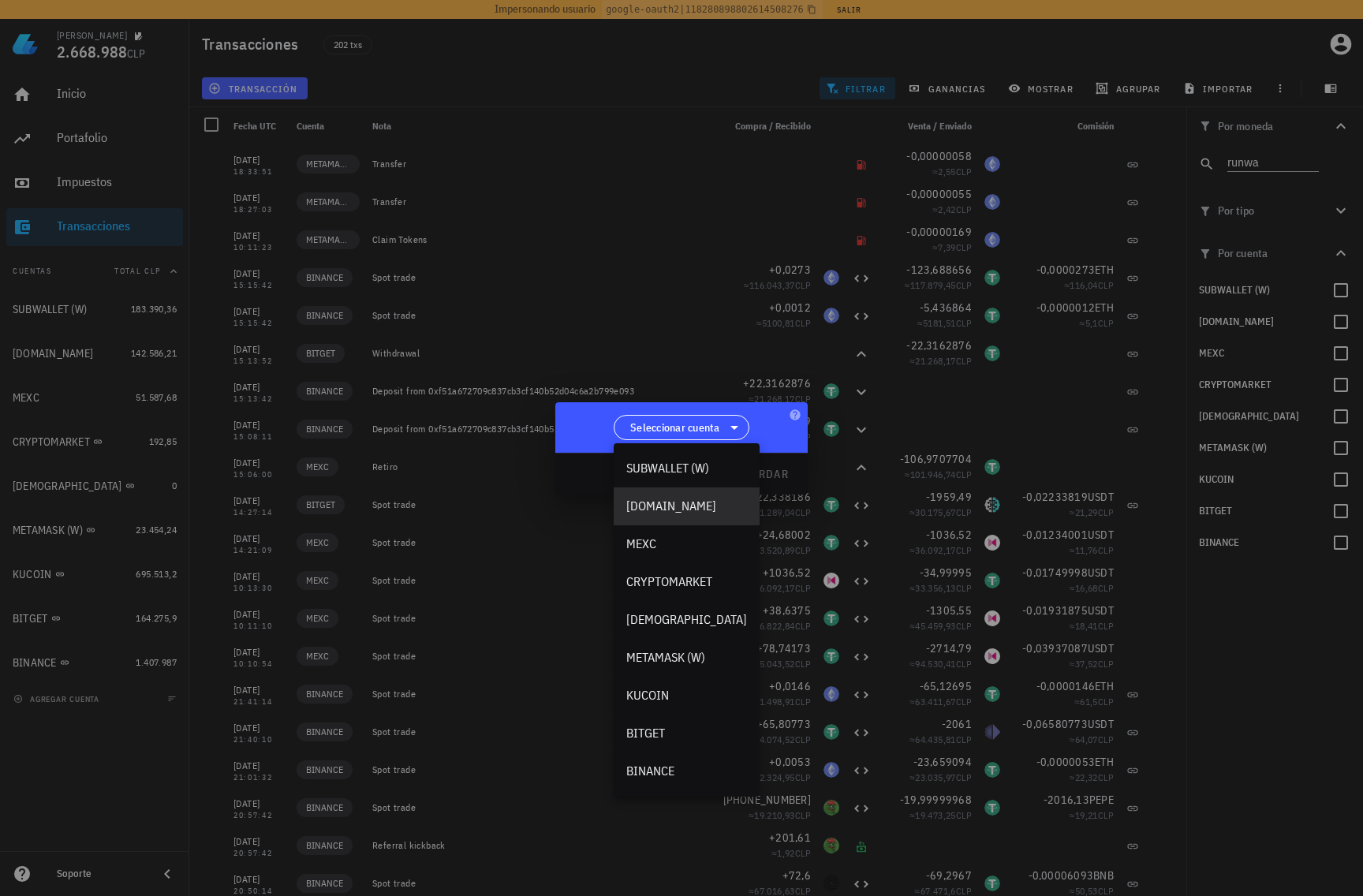
click at [676, 504] on div "[DOMAIN_NAME]" at bounding box center [687, 506] width 121 height 15
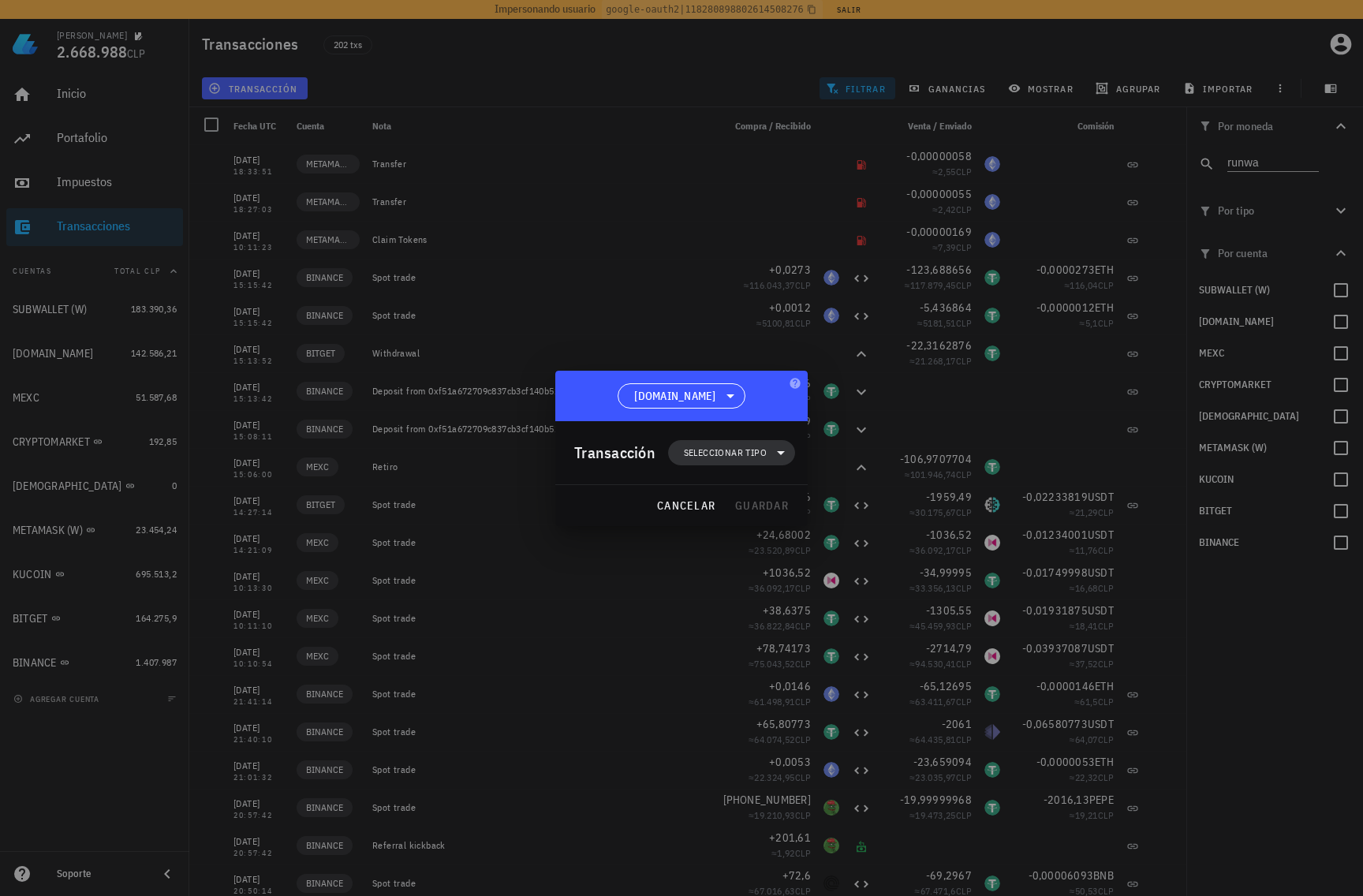
click at [724, 458] on span "Seleccionar tipo" at bounding box center [726, 452] width 83 height 15
click at [720, 499] on div "Compra/Venta" at bounding box center [741, 490] width 146 height 32
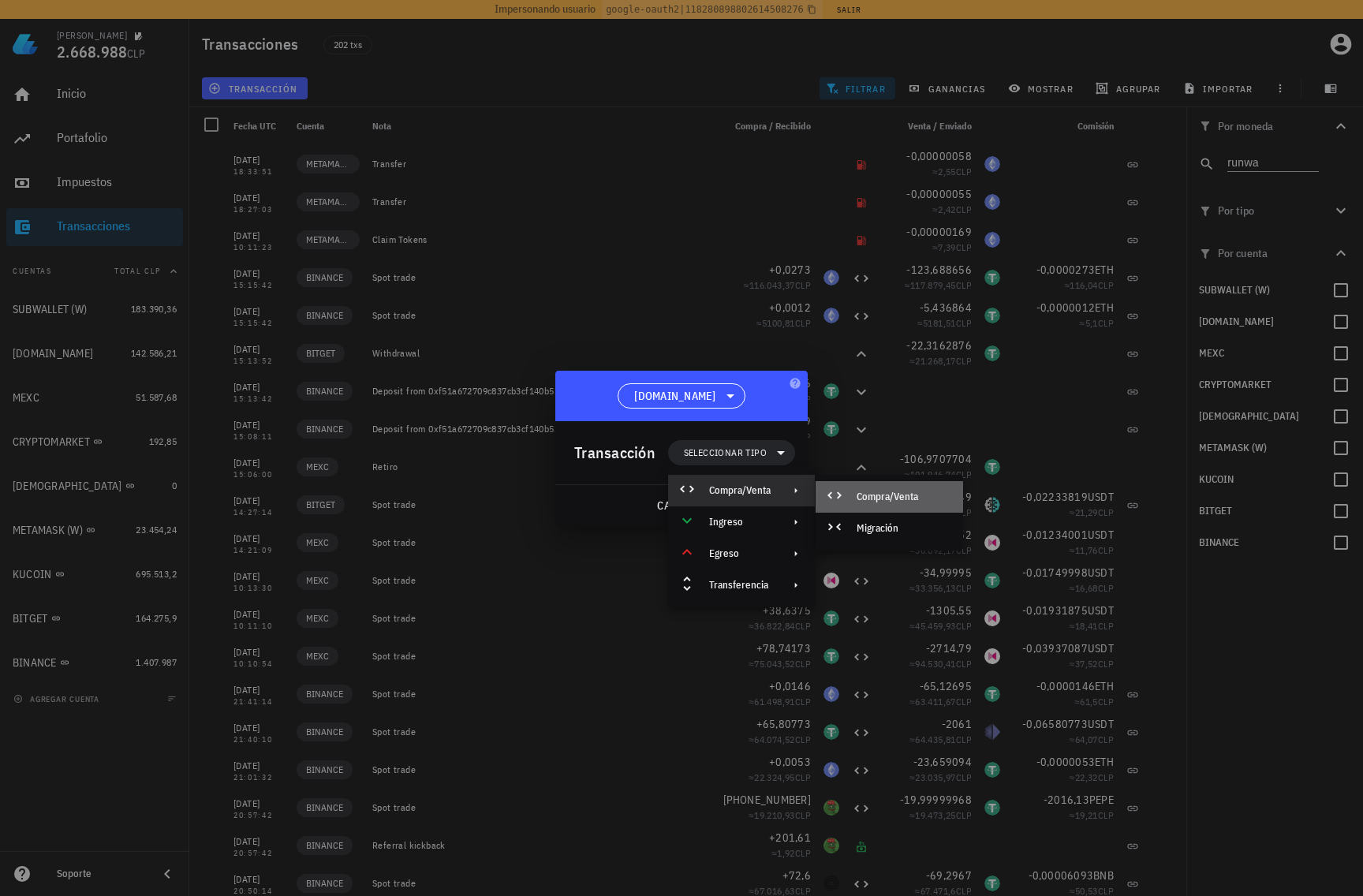
click at [872, 487] on div "Compra/Venta" at bounding box center [889, 497] width 147 height 32
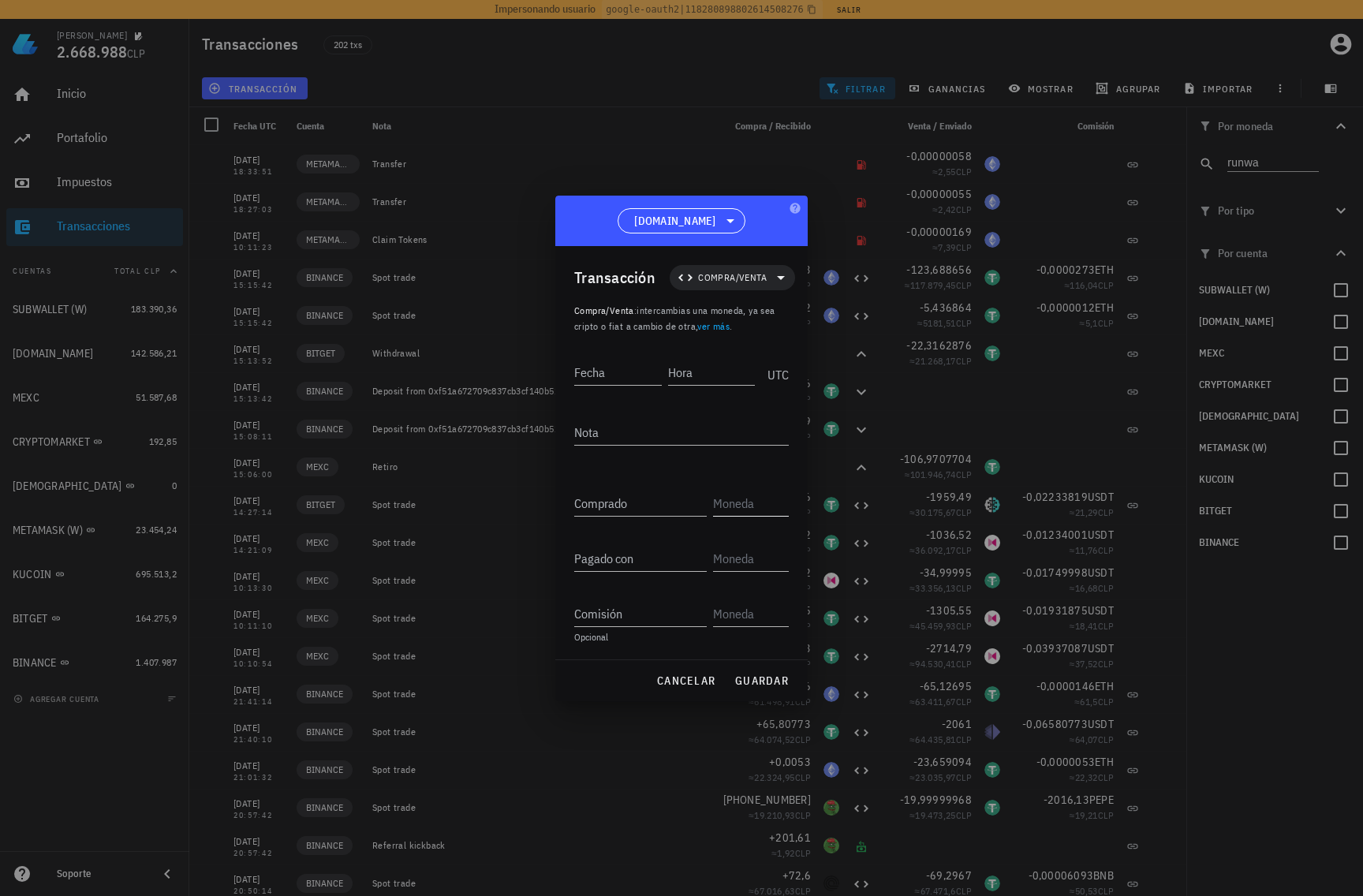
click at [724, 504] on input "text" at bounding box center [749, 504] width 73 height 25
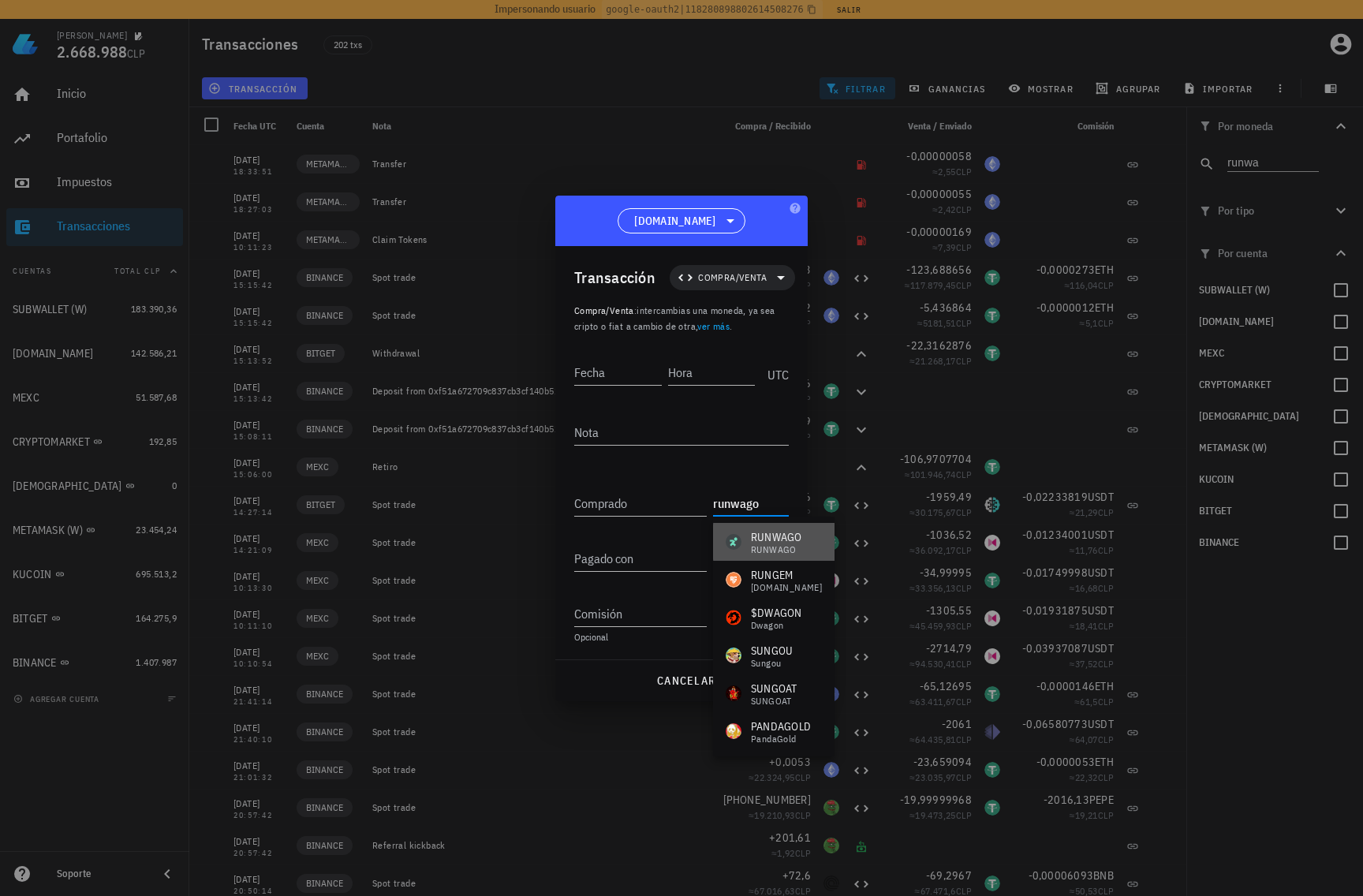
click at [776, 547] on div "RUNWAGO" at bounding box center [776, 550] width 51 height 10
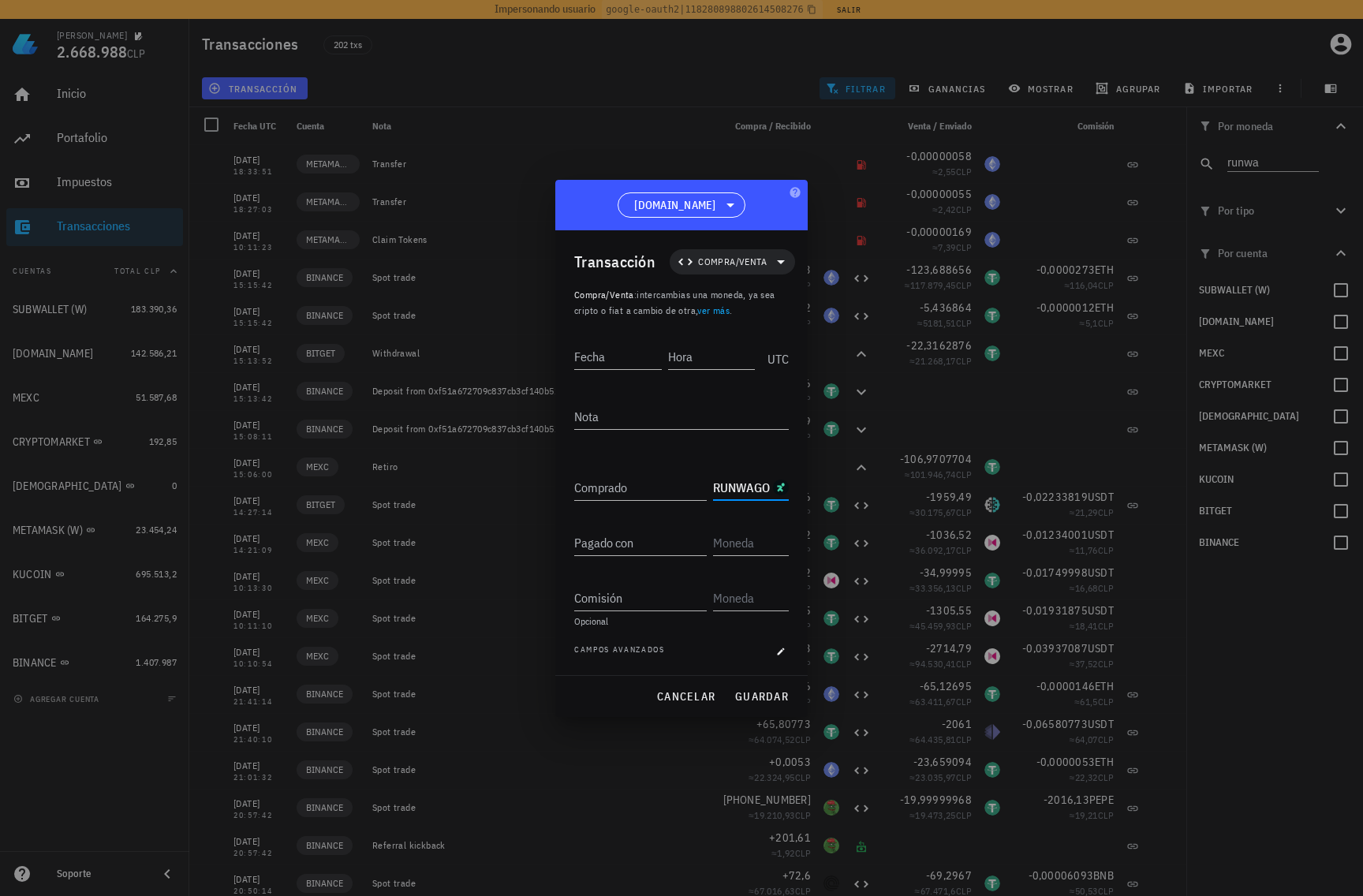
type input "RUNWAGO"
click at [694, 712] on div "cancelar guardar" at bounding box center [681, 696] width 253 height 41
click at [694, 702] on span "cancelar" at bounding box center [686, 696] width 59 height 15
